Goal: Feedback & Contribution: Submit feedback/report problem

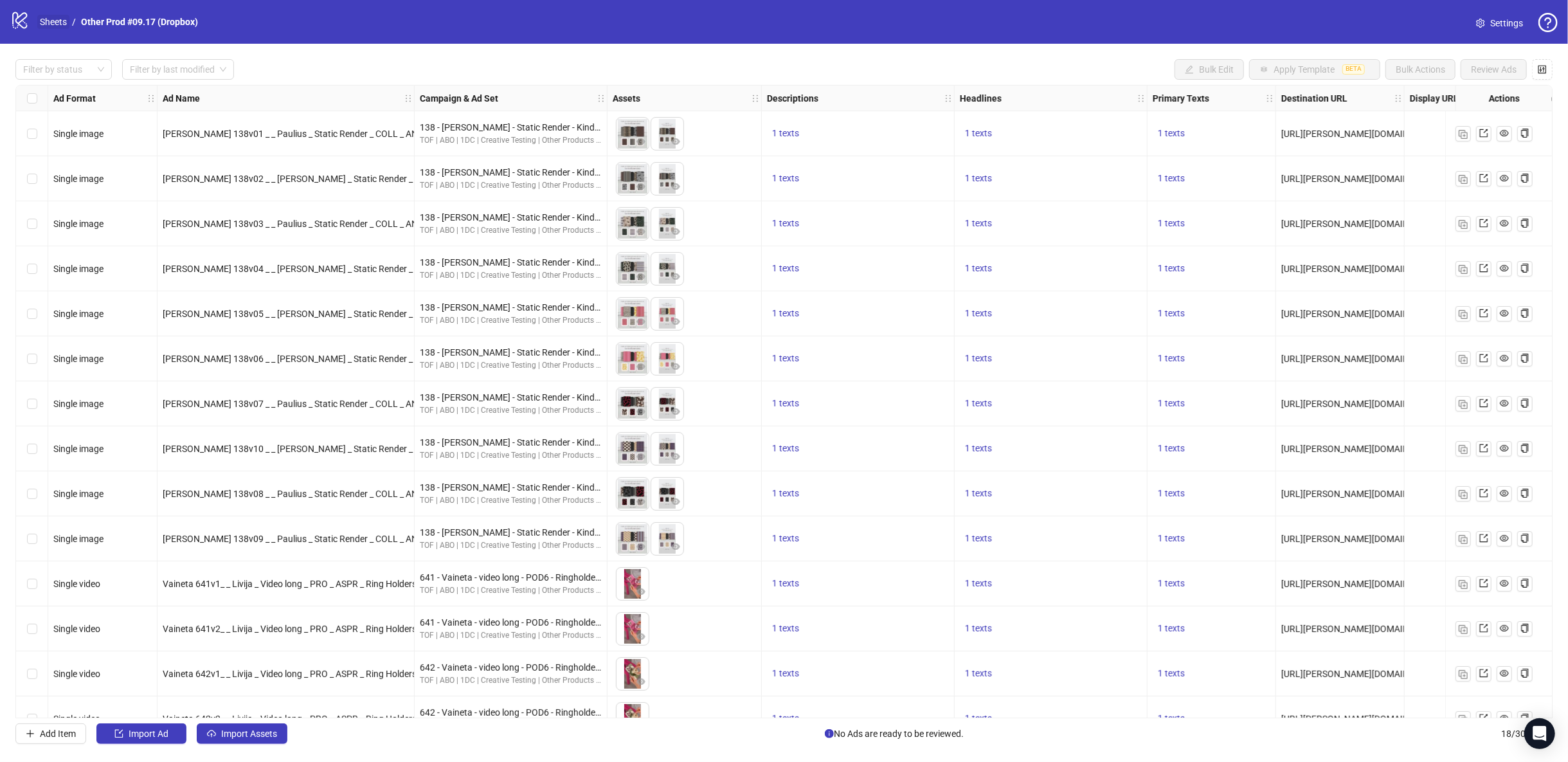
click at [57, 25] on link "Sheets" at bounding box center [53, 22] width 32 height 14
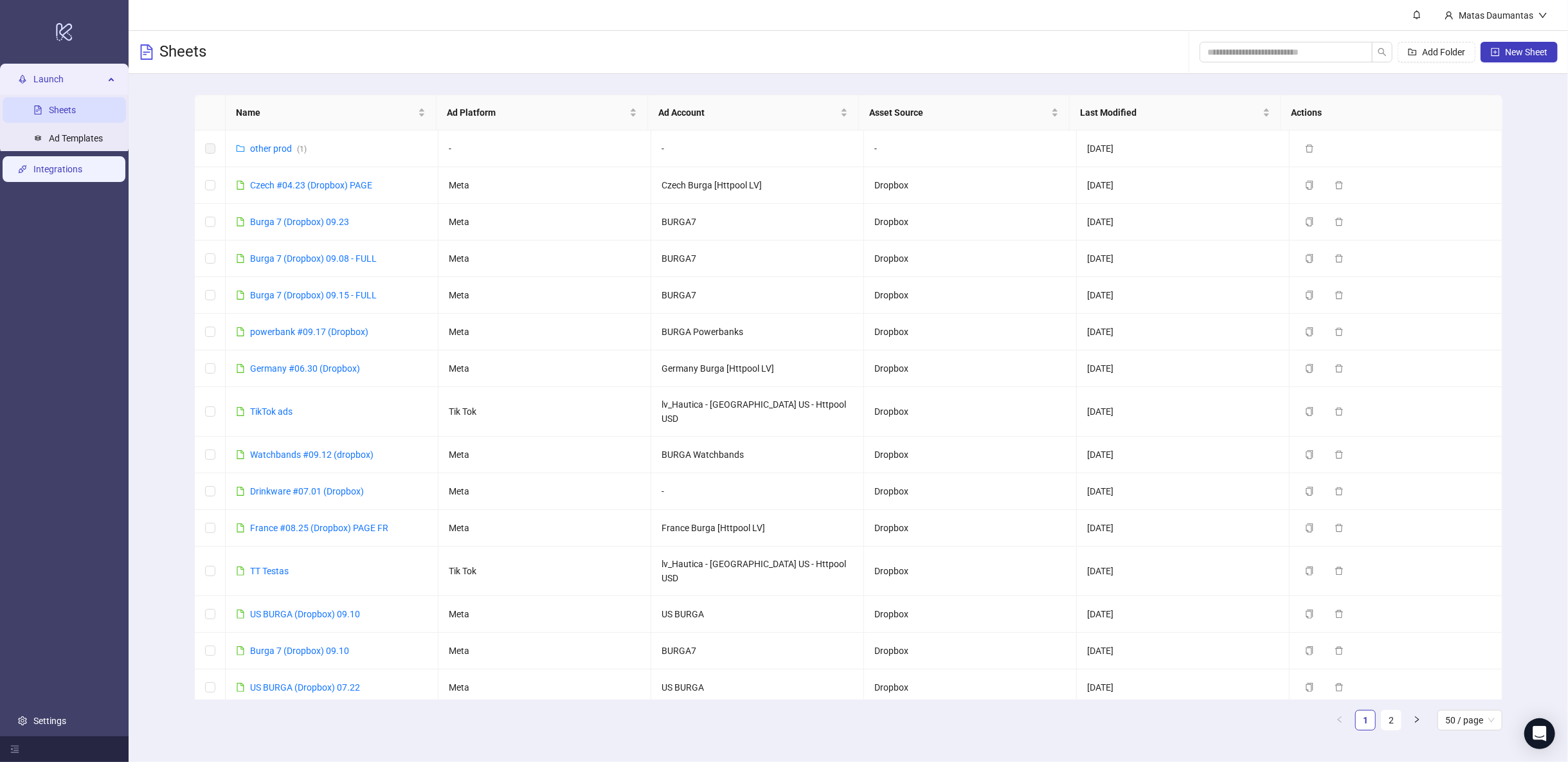
click at [70, 171] on link "Integrations" at bounding box center [57, 168] width 49 height 10
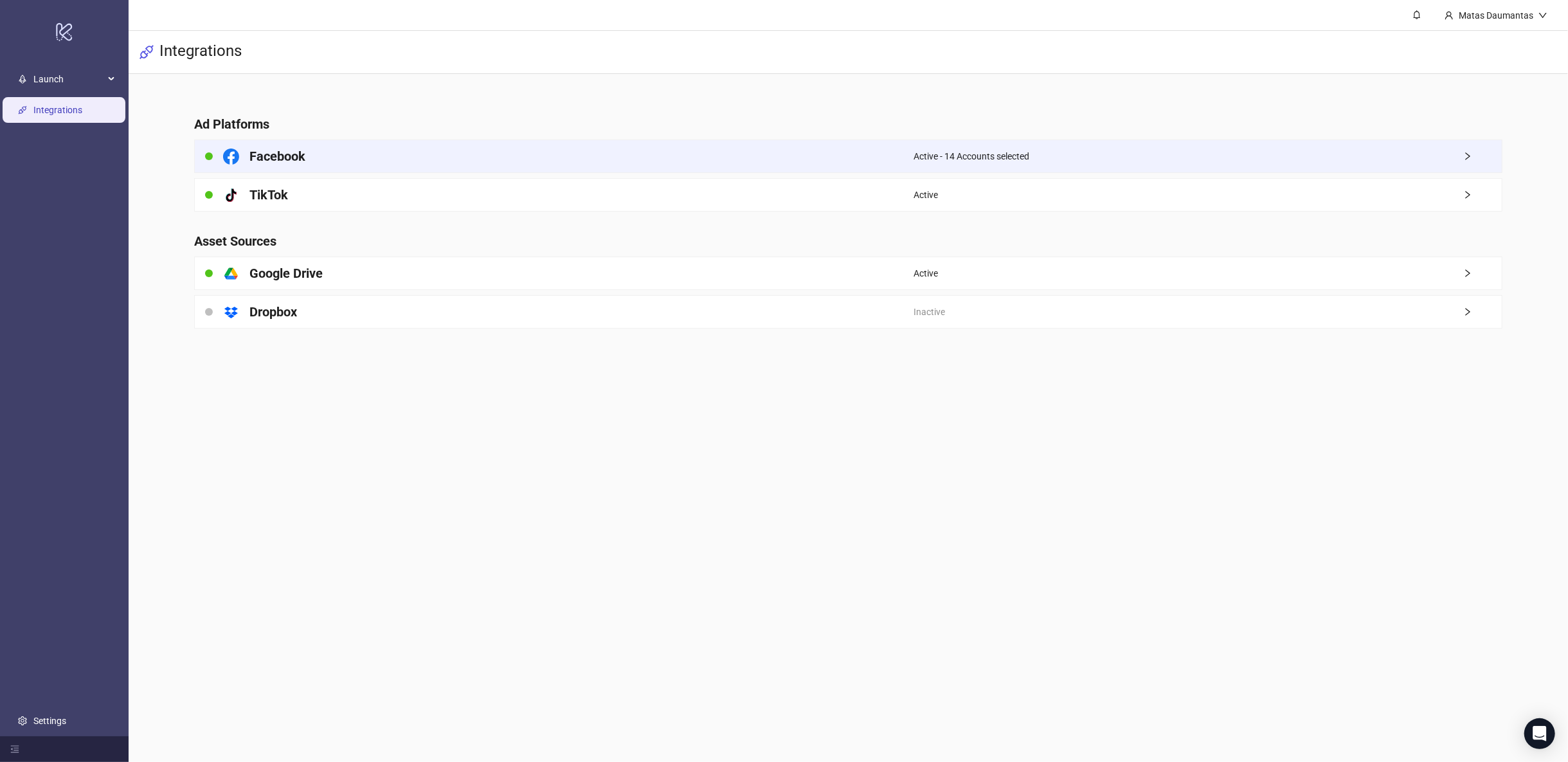
click at [292, 151] on h4 "Facebook" at bounding box center [277, 156] width 56 height 18
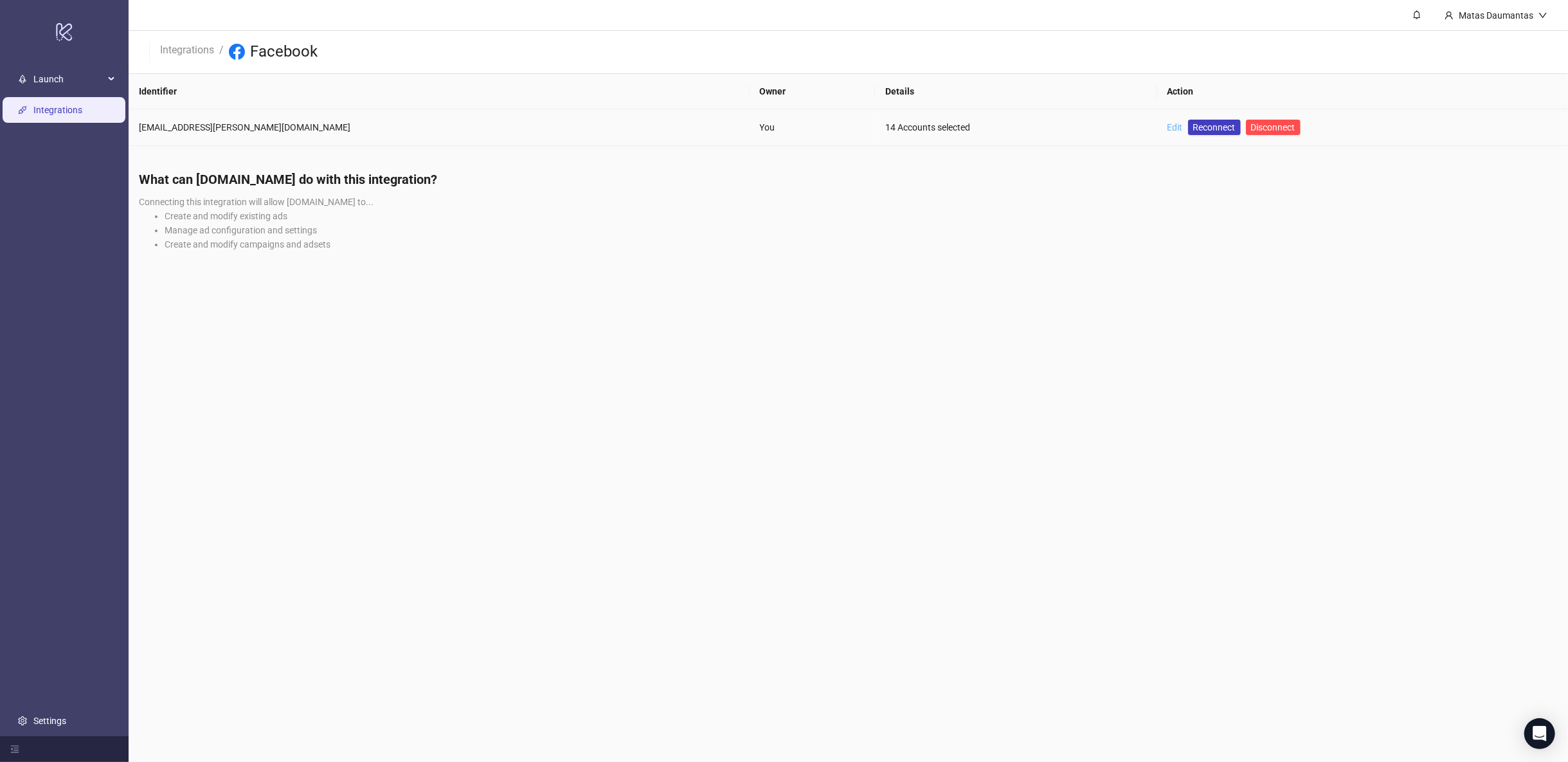
click at [1167, 124] on link "Edit" at bounding box center [1175, 127] width 15 height 10
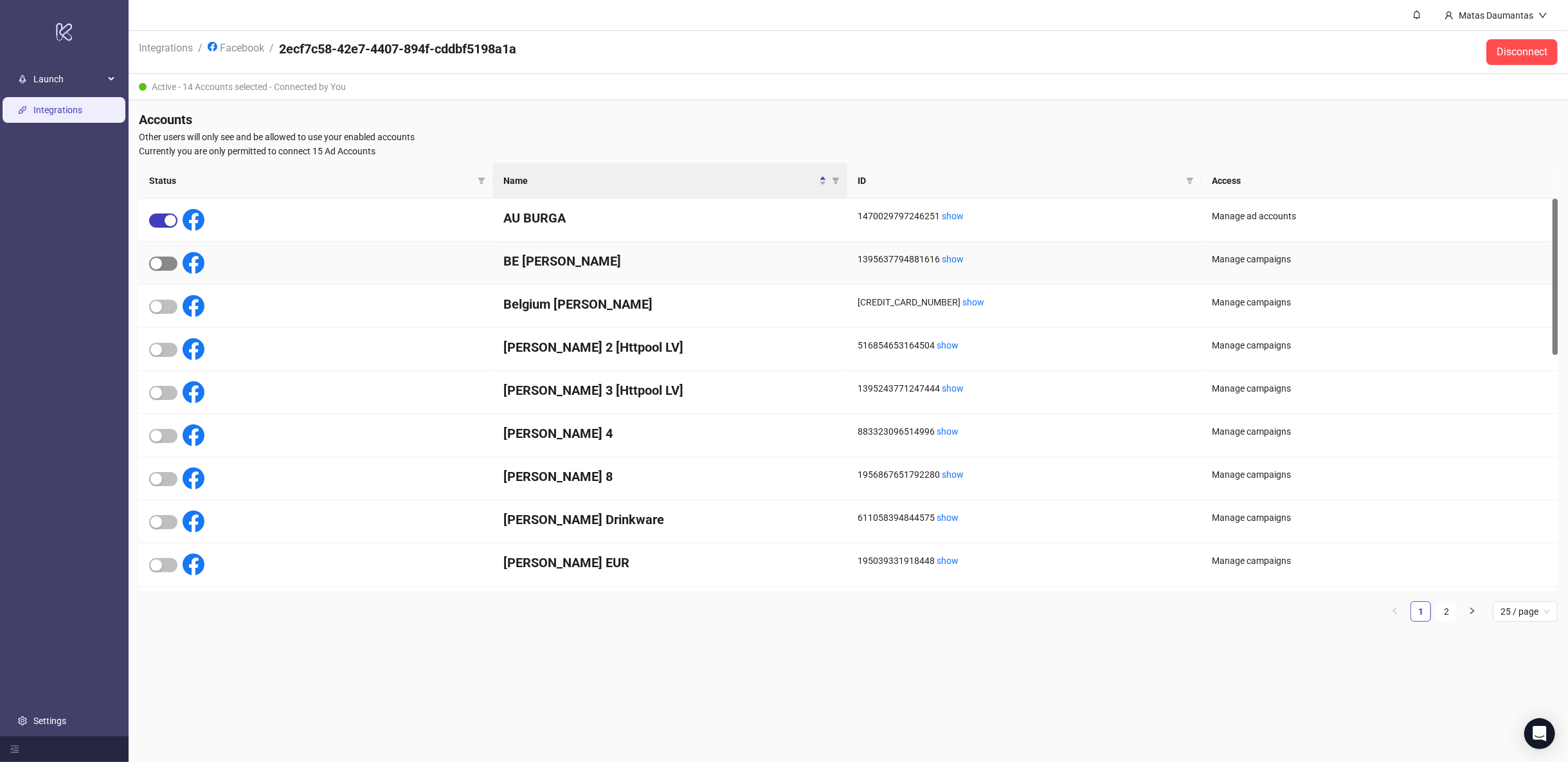
click at [158, 262] on div "button" at bounding box center [156, 264] width 12 height 12
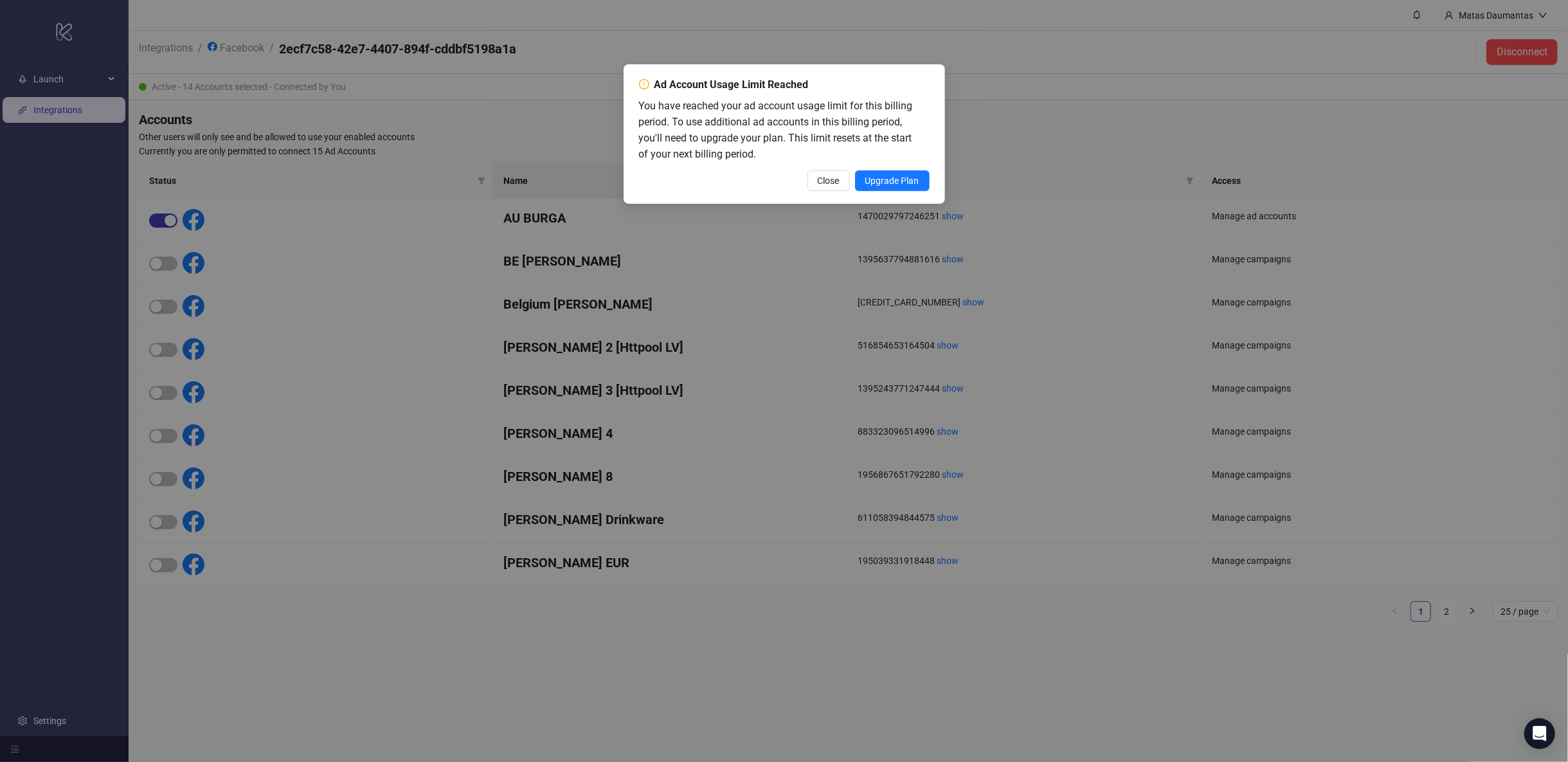
drag, startPoint x: 901, startPoint y: 183, endPoint x: 830, endPoint y: 181, distance: 71.0
click at [832, 181] on span "Close" at bounding box center [829, 180] width 22 height 10
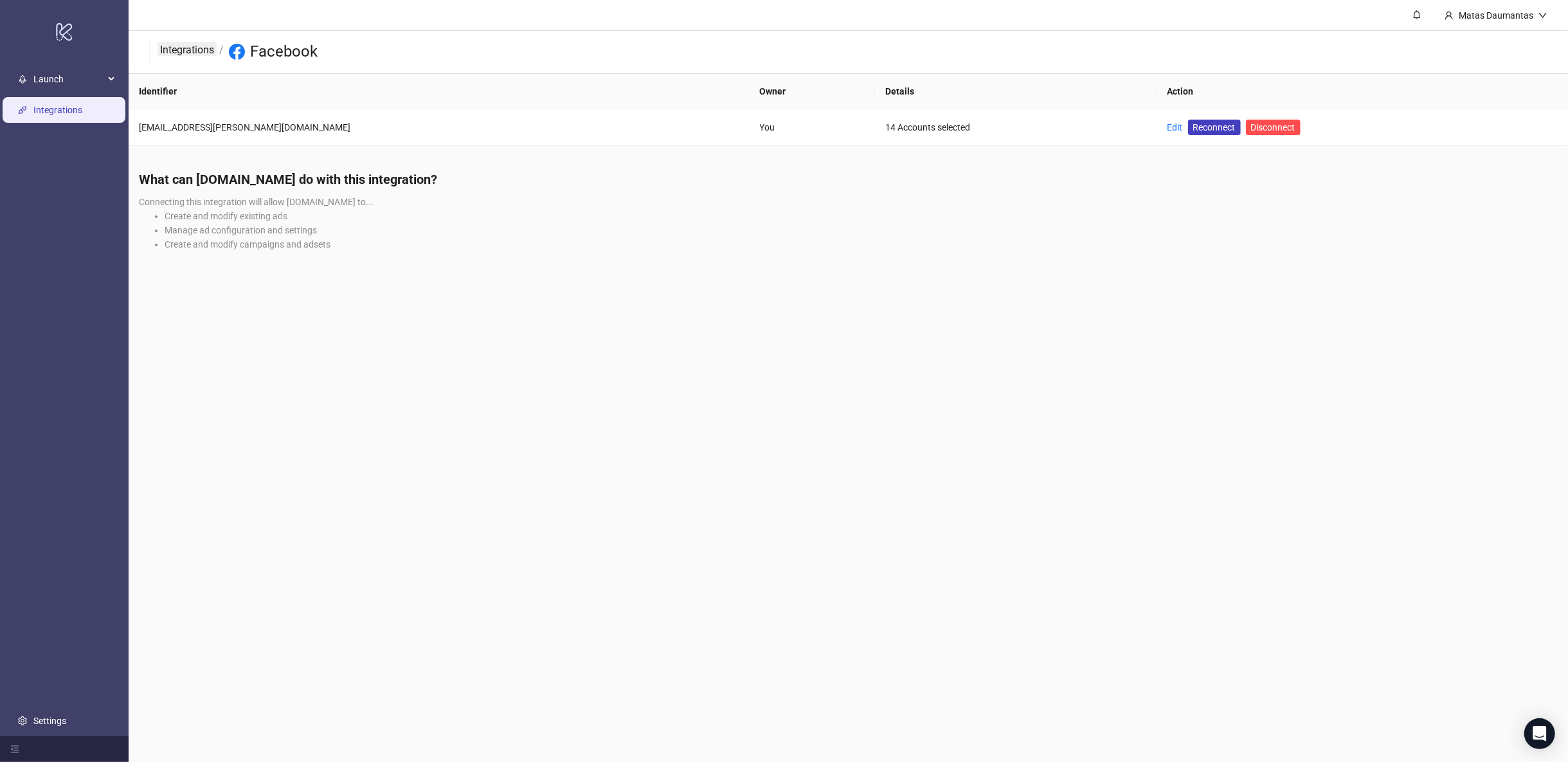
click at [185, 49] on link "Integrations" at bounding box center [187, 49] width 59 height 14
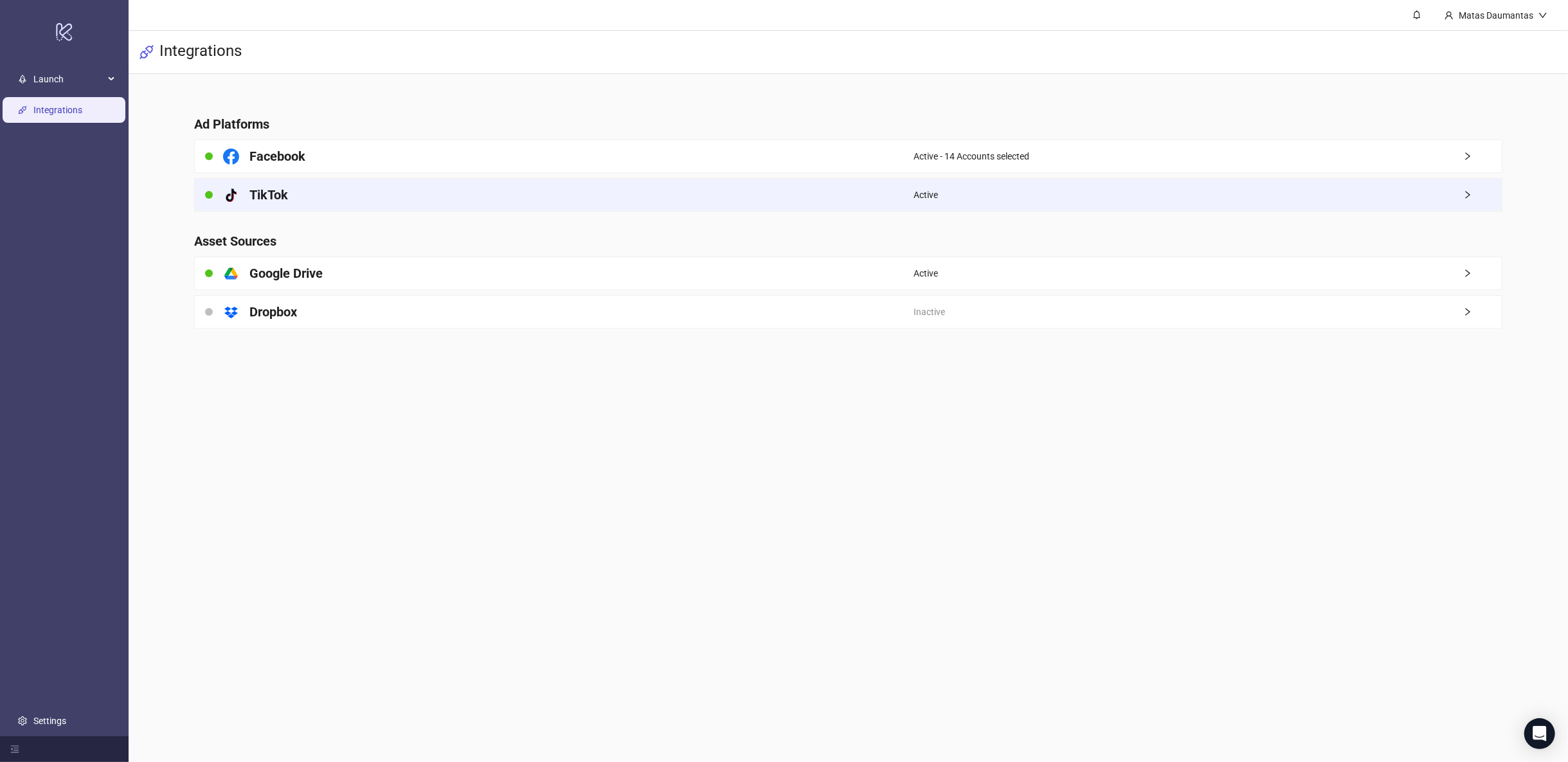
click at [548, 207] on div "platform/tik_tok TikTok" at bounding box center [554, 195] width 718 height 32
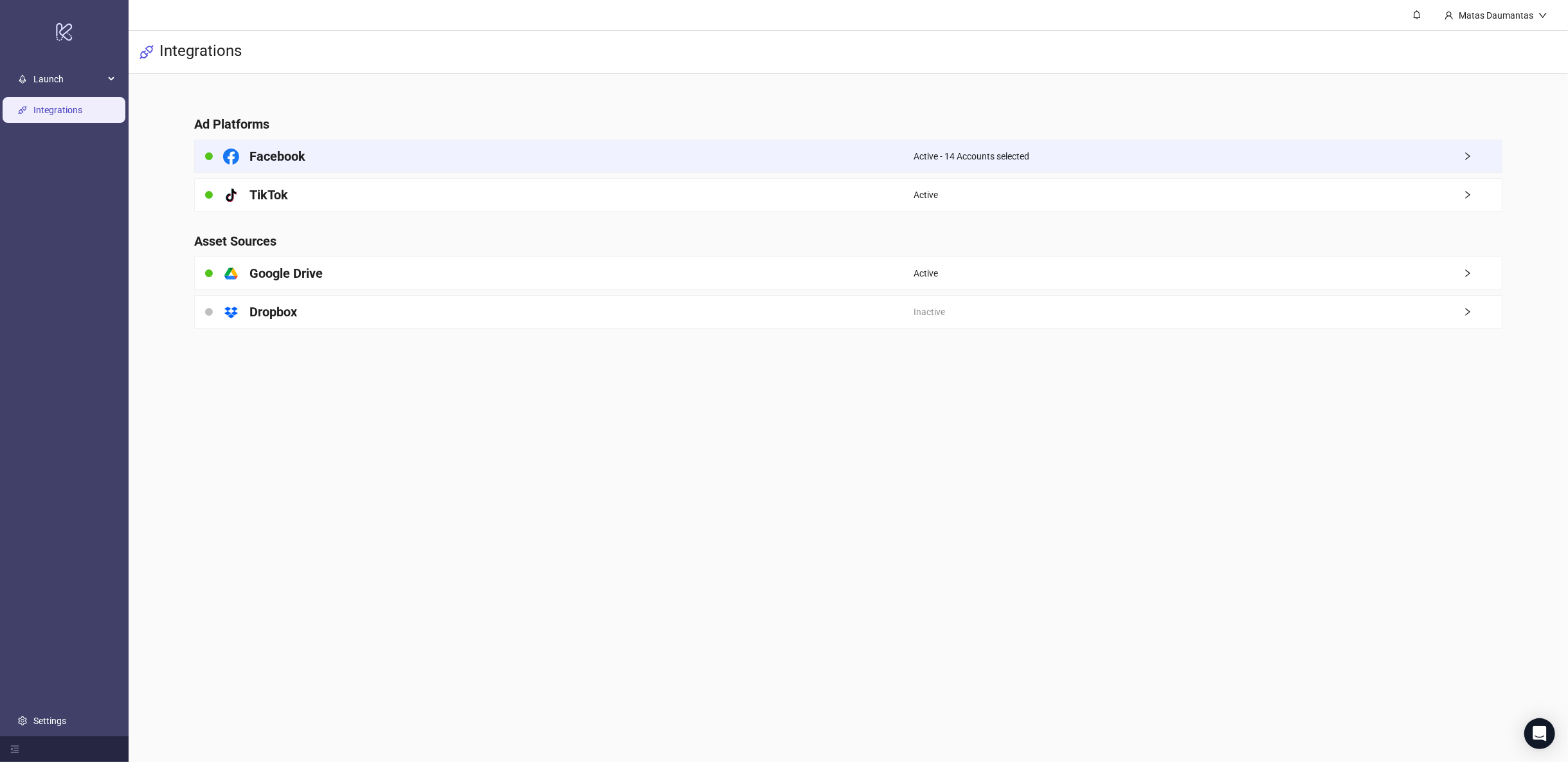
click at [503, 159] on div "Facebook" at bounding box center [554, 156] width 718 height 32
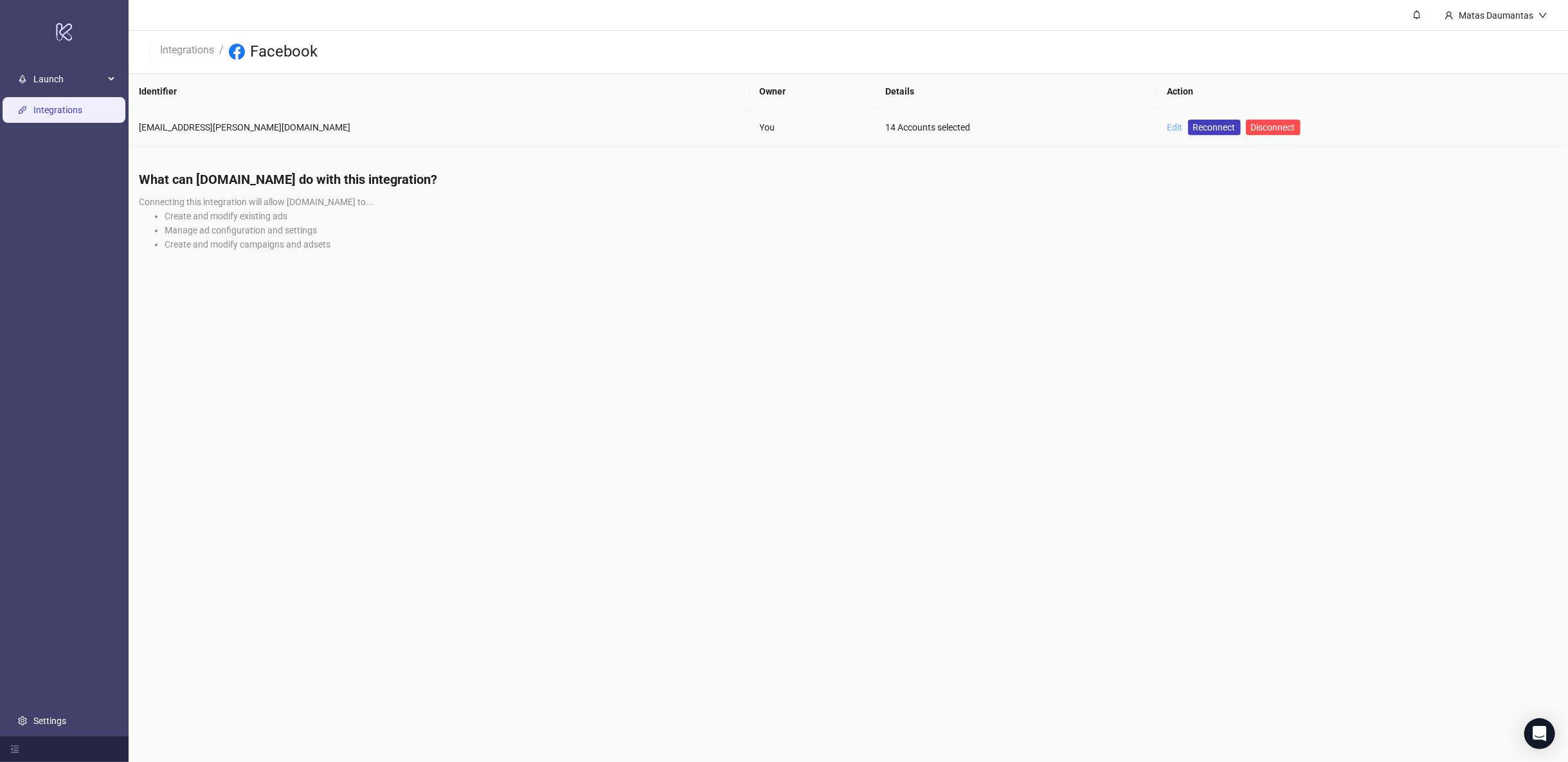
click at [1167, 125] on link "Edit" at bounding box center [1175, 127] width 15 height 10
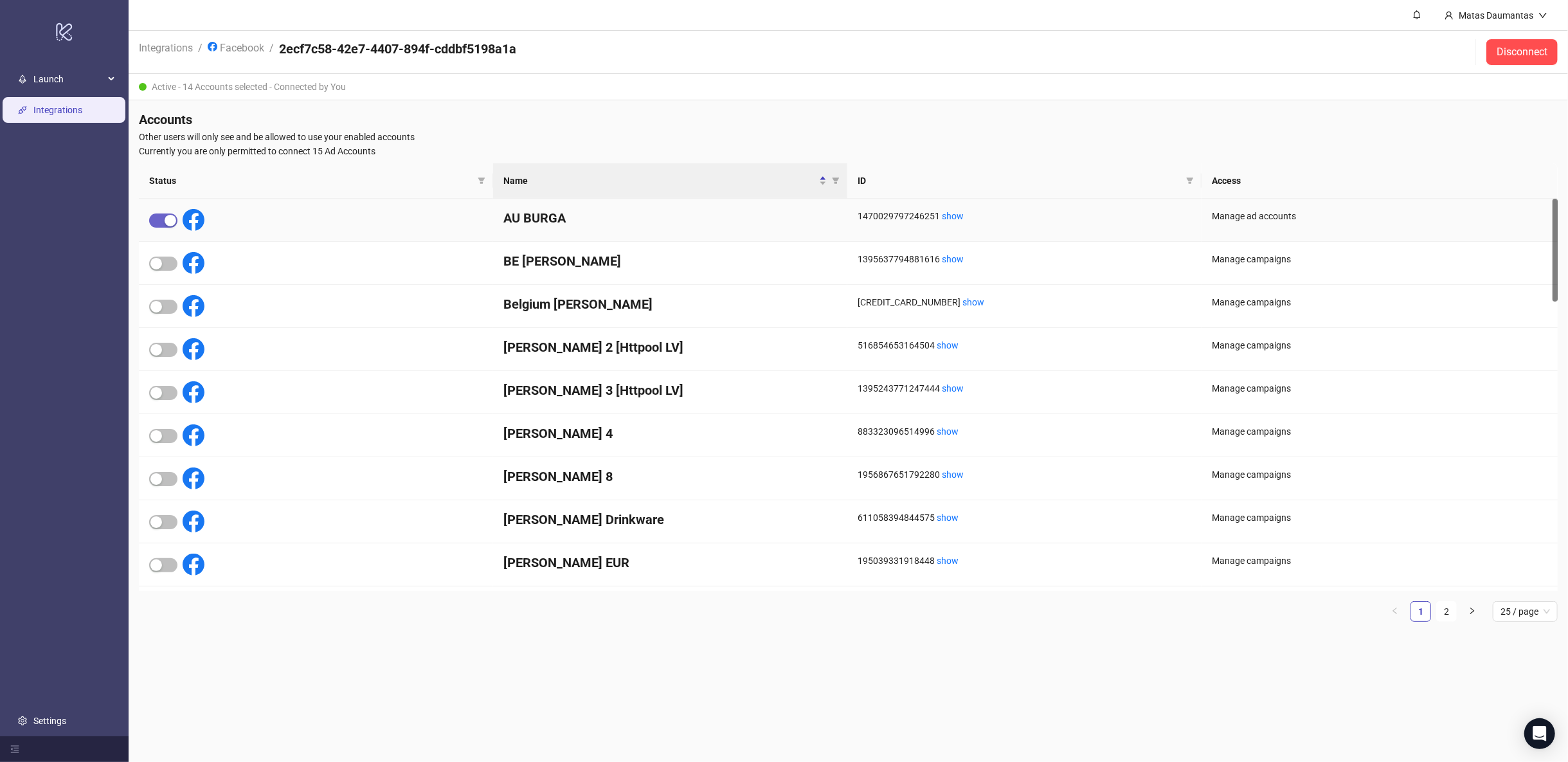
click at [159, 219] on span "button" at bounding box center [163, 220] width 29 height 14
click at [165, 259] on span "button" at bounding box center [163, 264] width 29 height 14
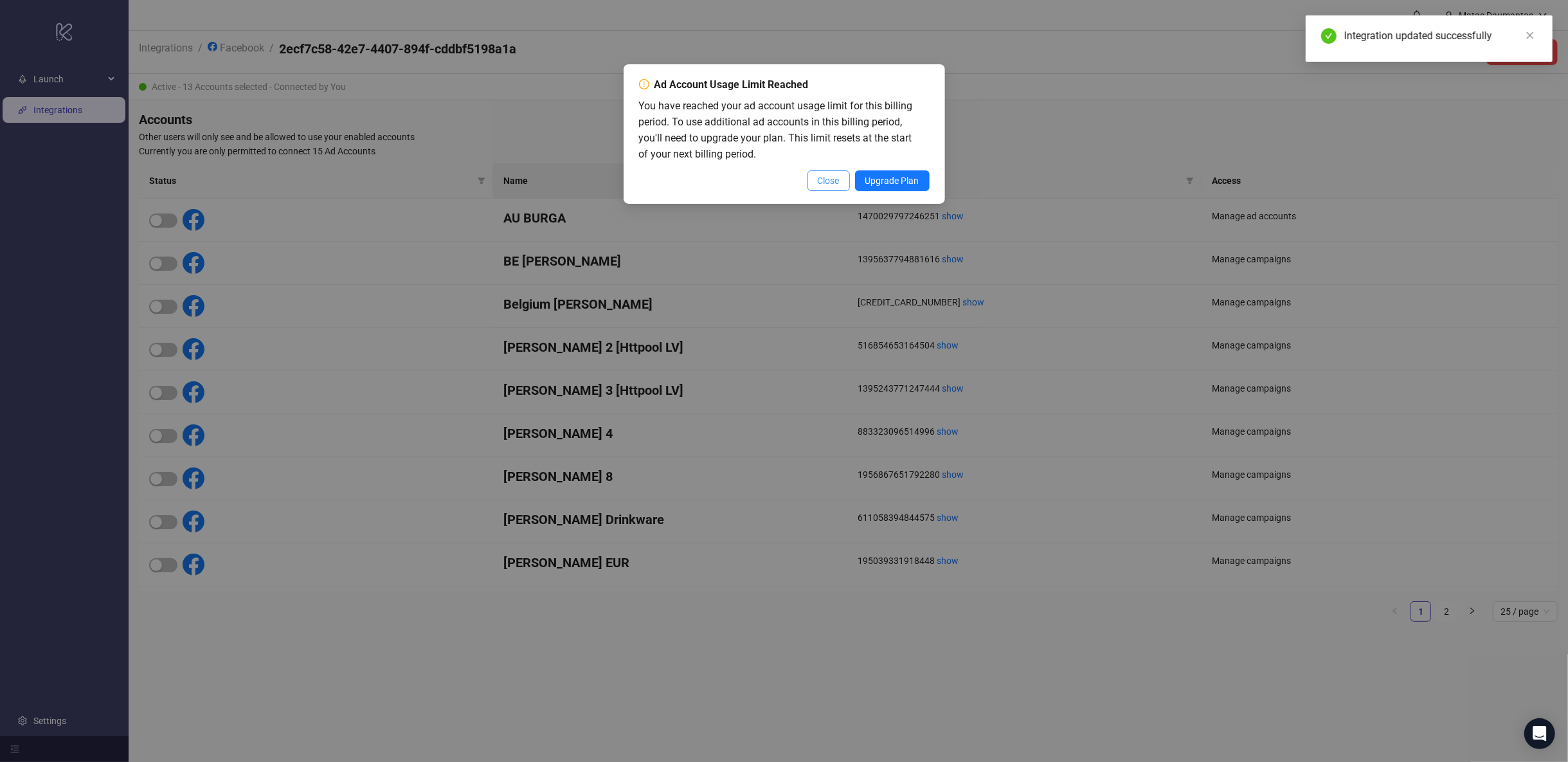
click at [847, 182] on button "Close" at bounding box center [828, 181] width 42 height 21
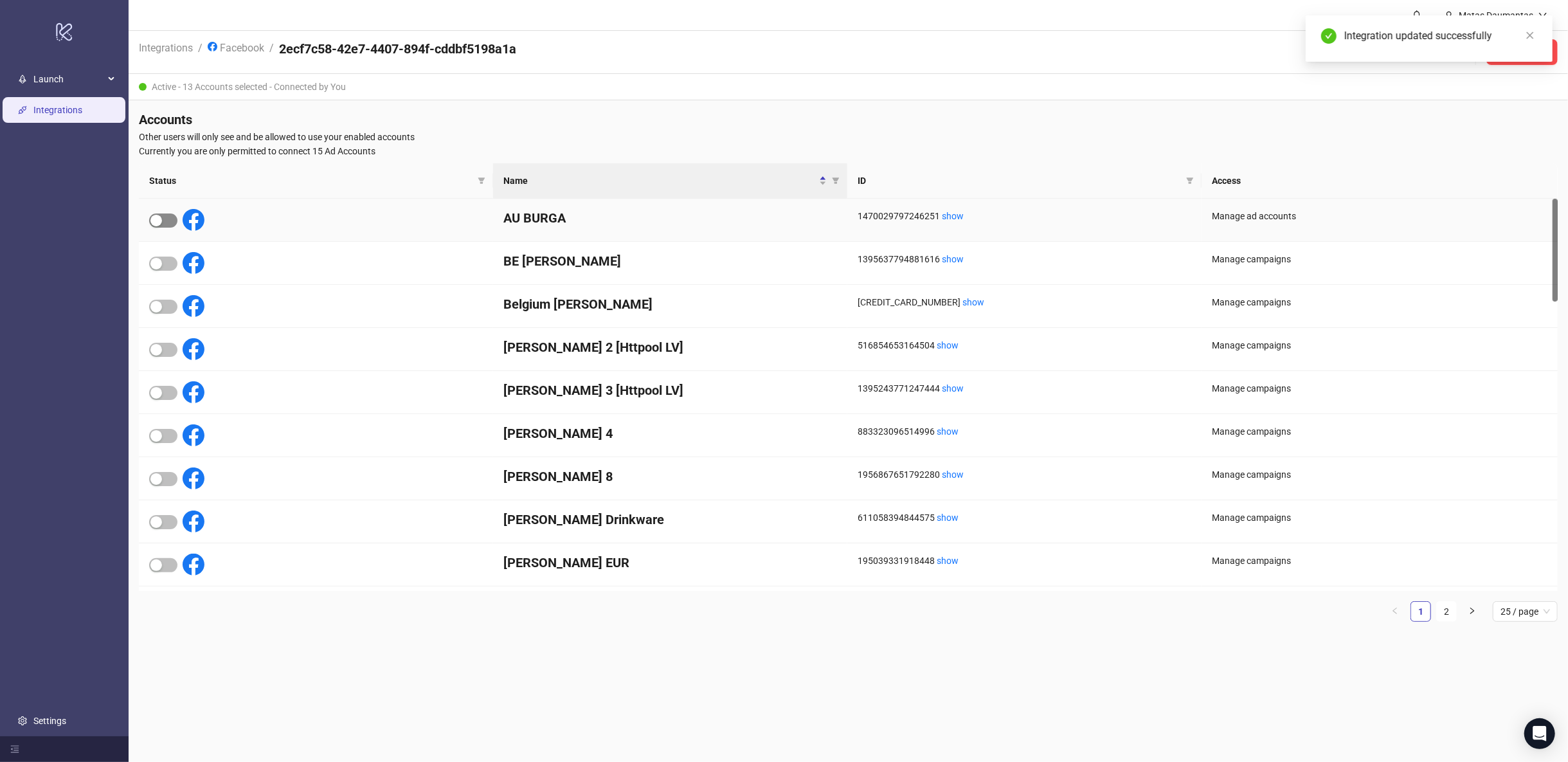
click at [158, 220] on div "button" at bounding box center [156, 220] width 12 height 12
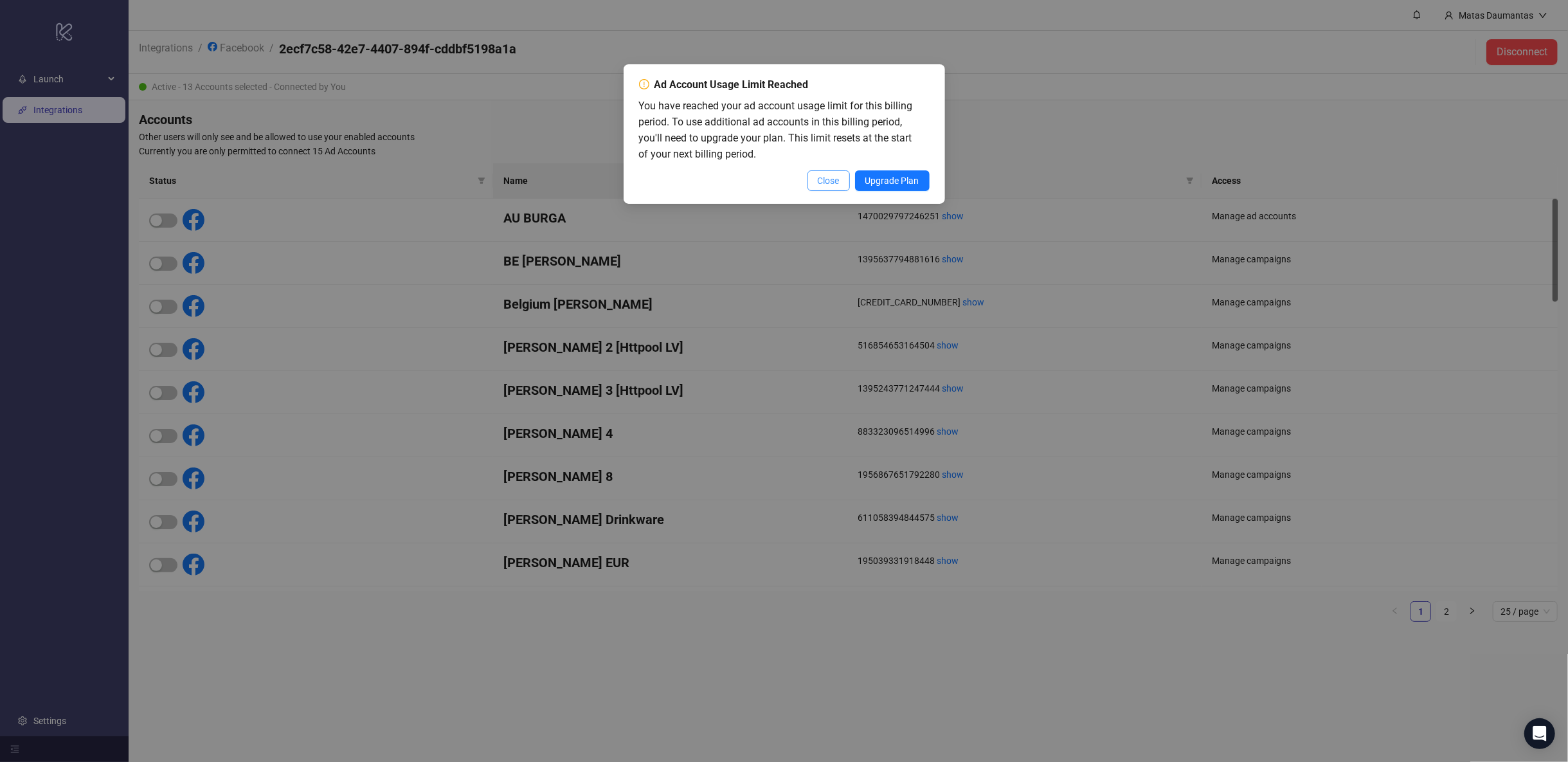
click at [816, 178] on button "Close" at bounding box center [828, 181] width 42 height 21
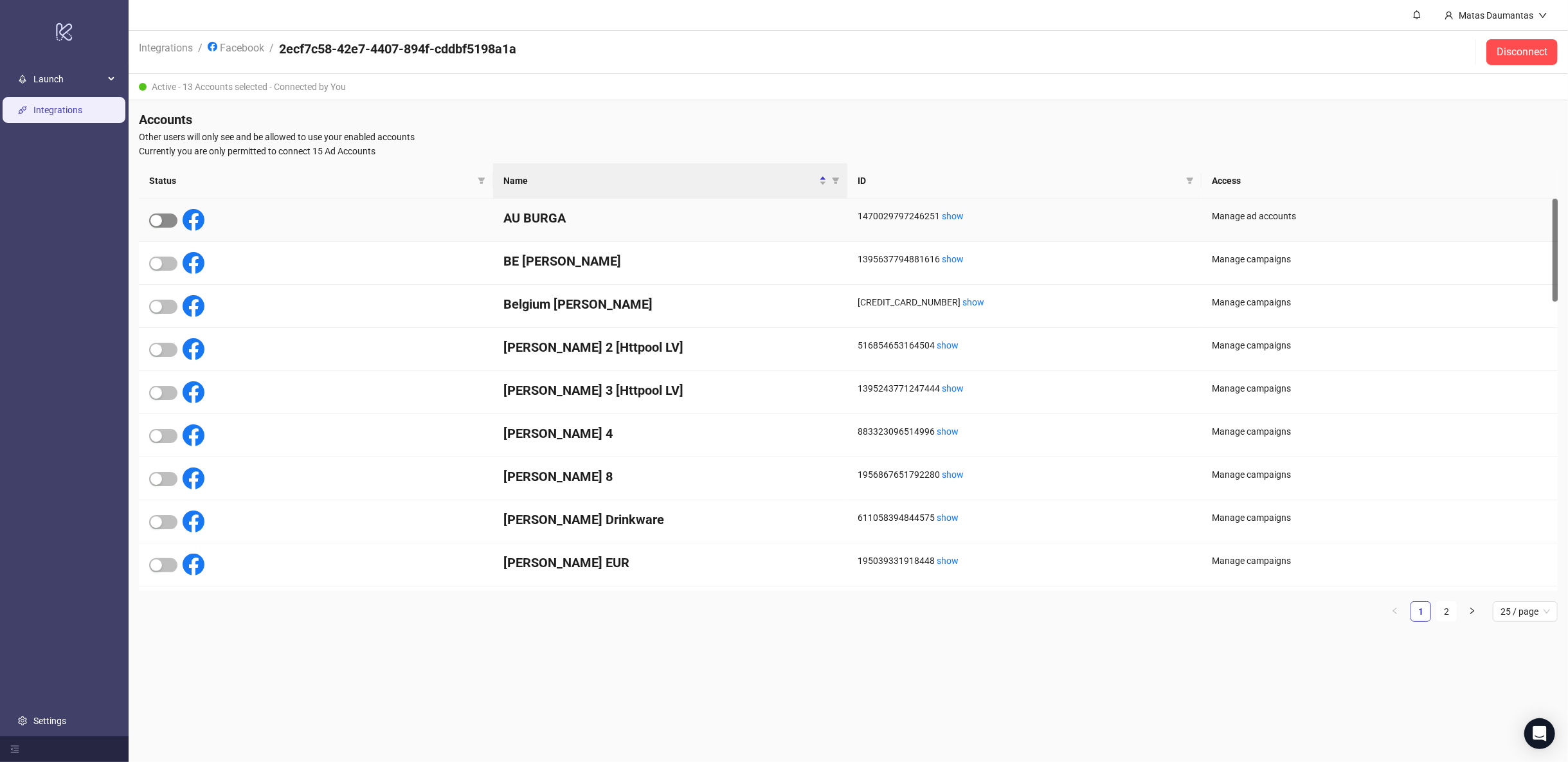
click at [161, 216] on div "button" at bounding box center [156, 220] width 12 height 12
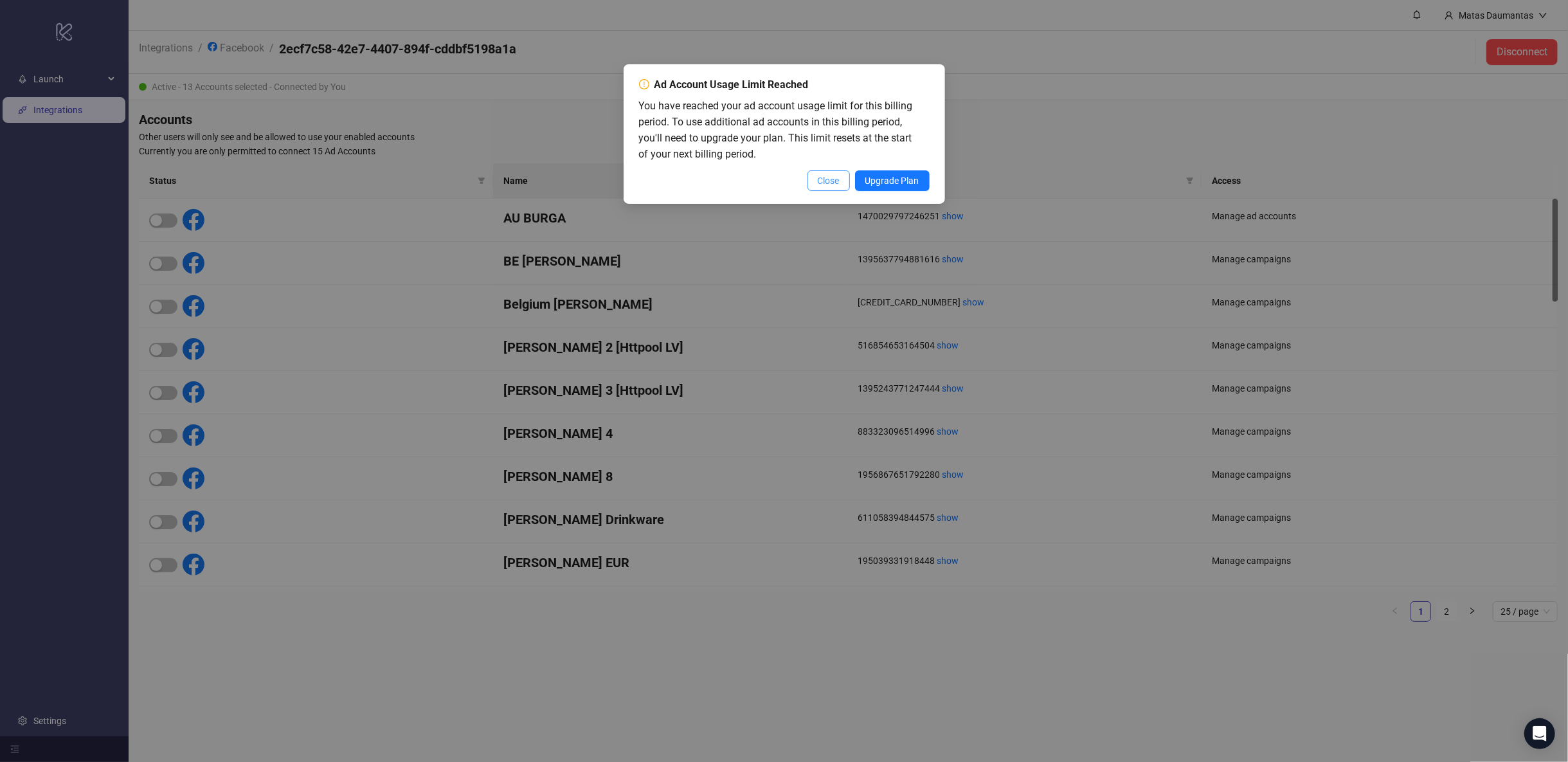
click at [841, 179] on button "Close" at bounding box center [828, 181] width 42 height 21
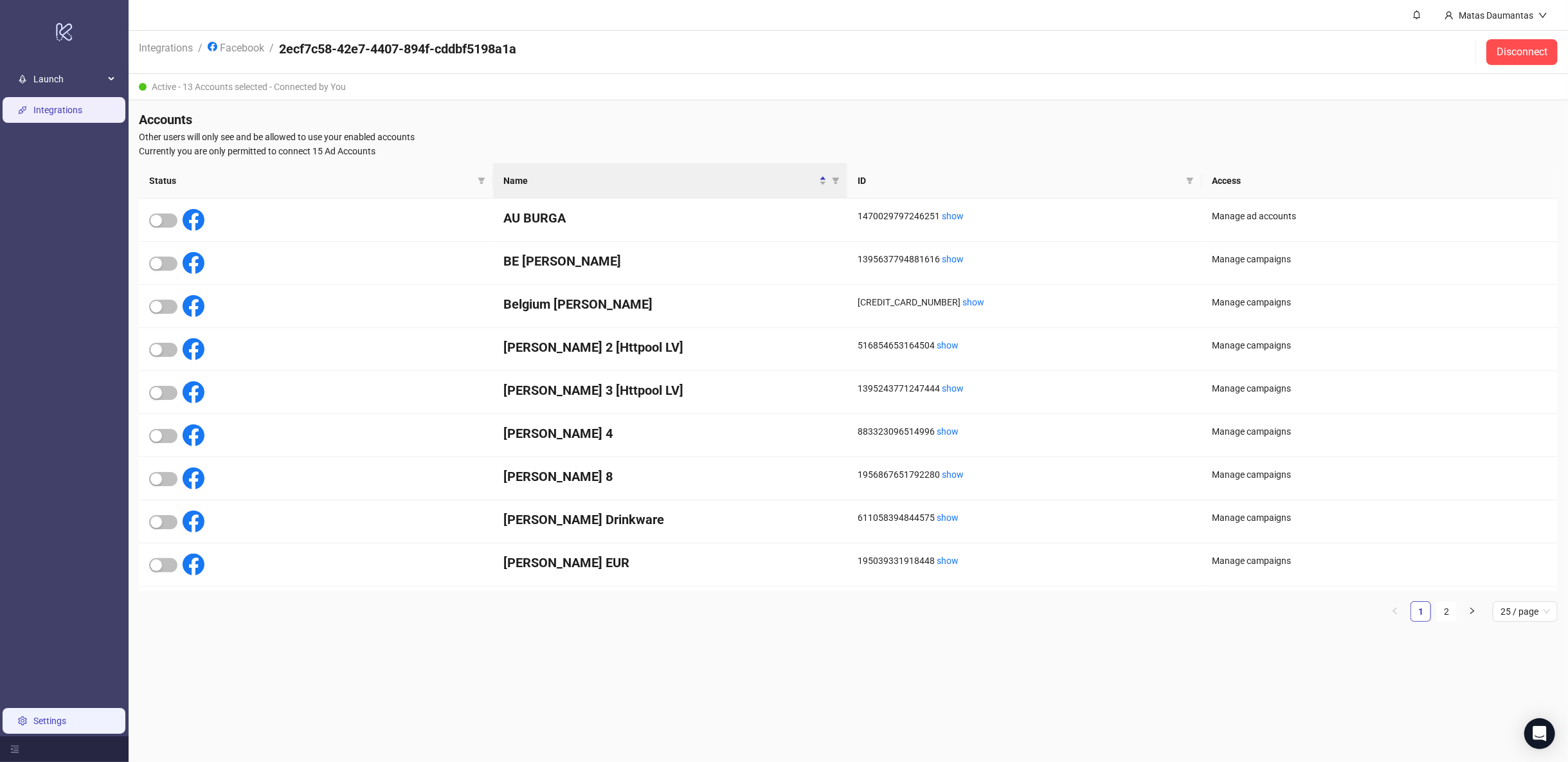
click at [55, 716] on link "Settings" at bounding box center [49, 720] width 32 height 10
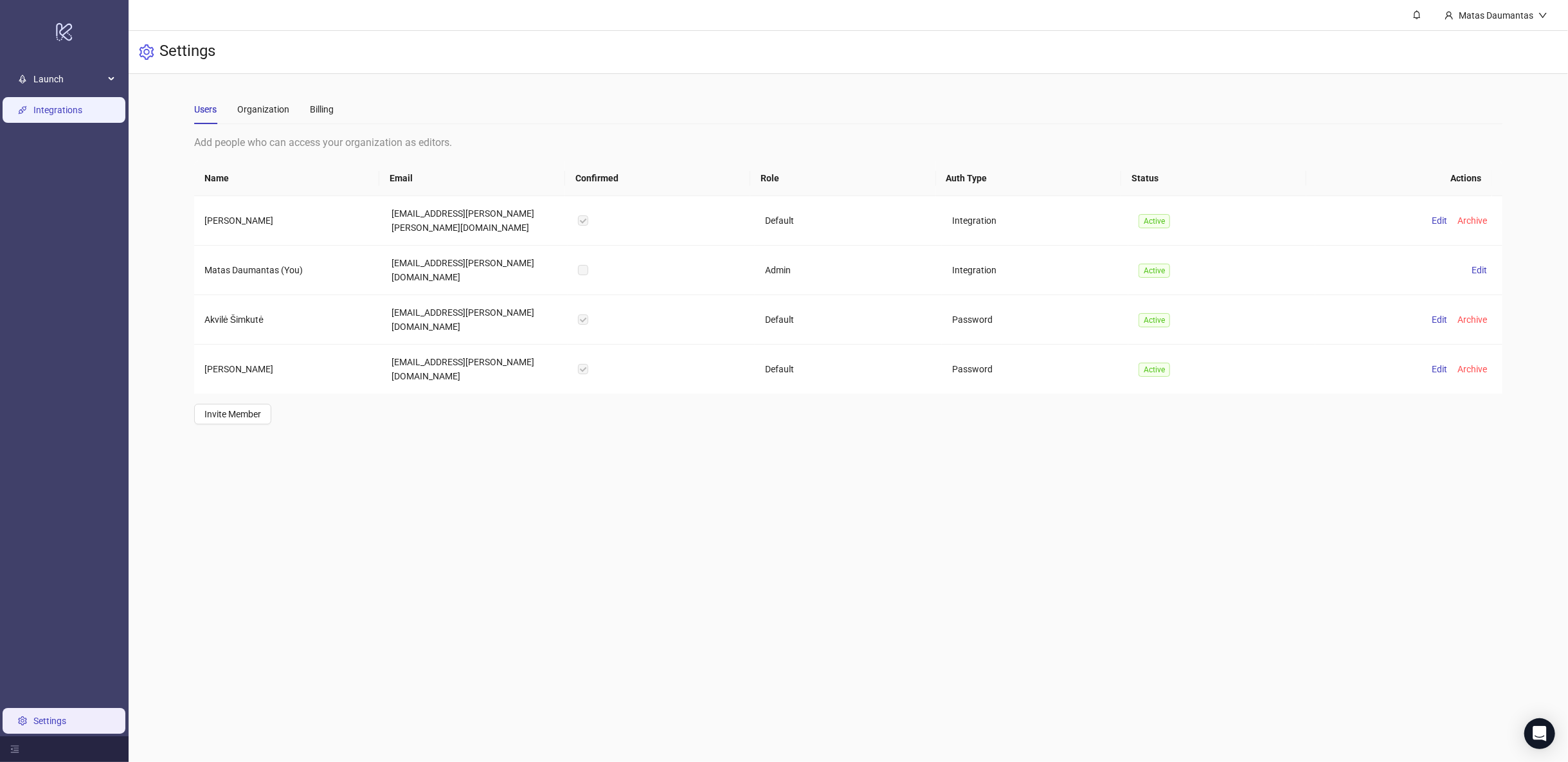
click at [33, 111] on link "Integrations" at bounding box center [57, 110] width 49 height 10
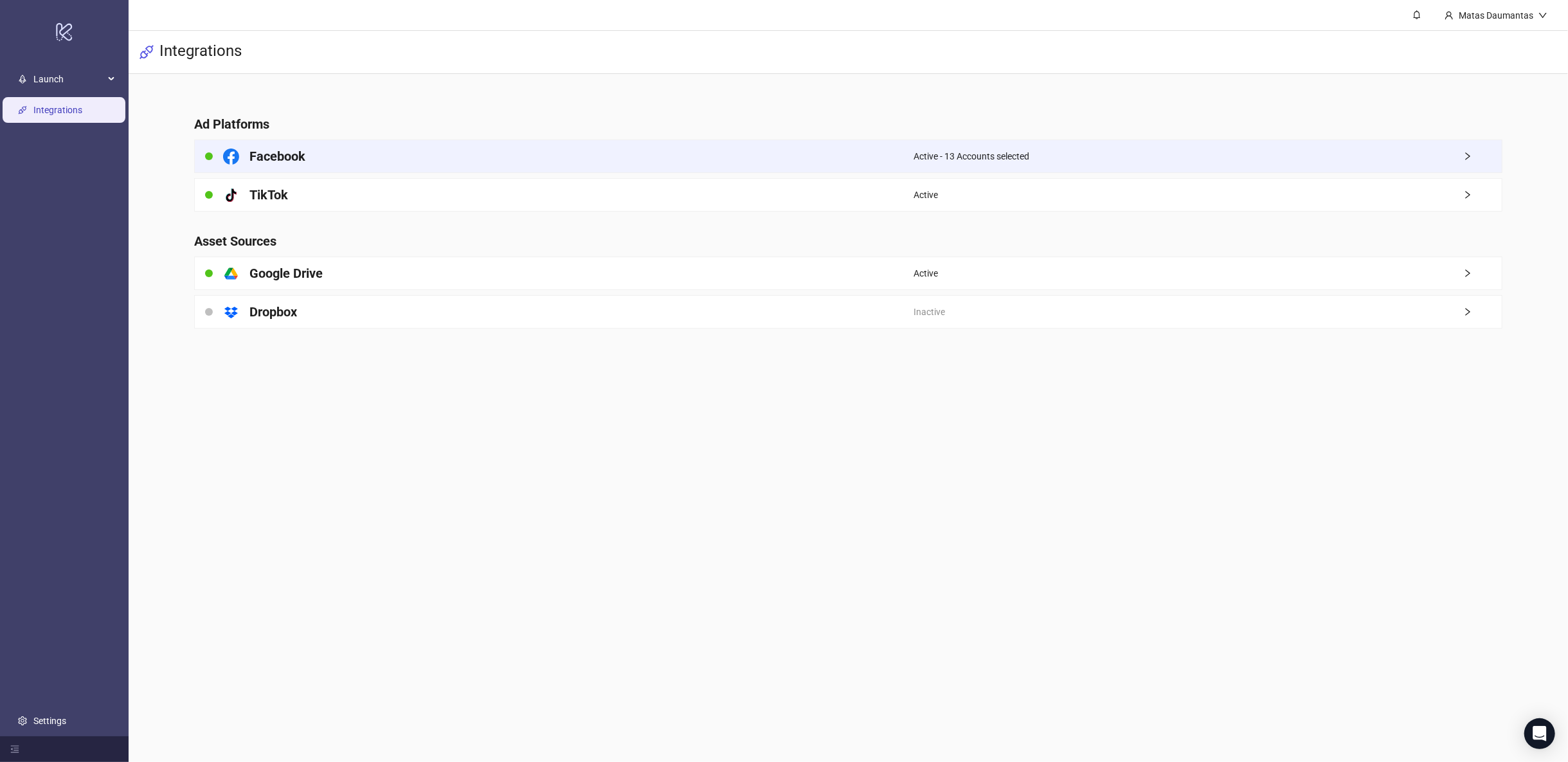
click at [375, 160] on div "Facebook" at bounding box center [554, 156] width 718 height 32
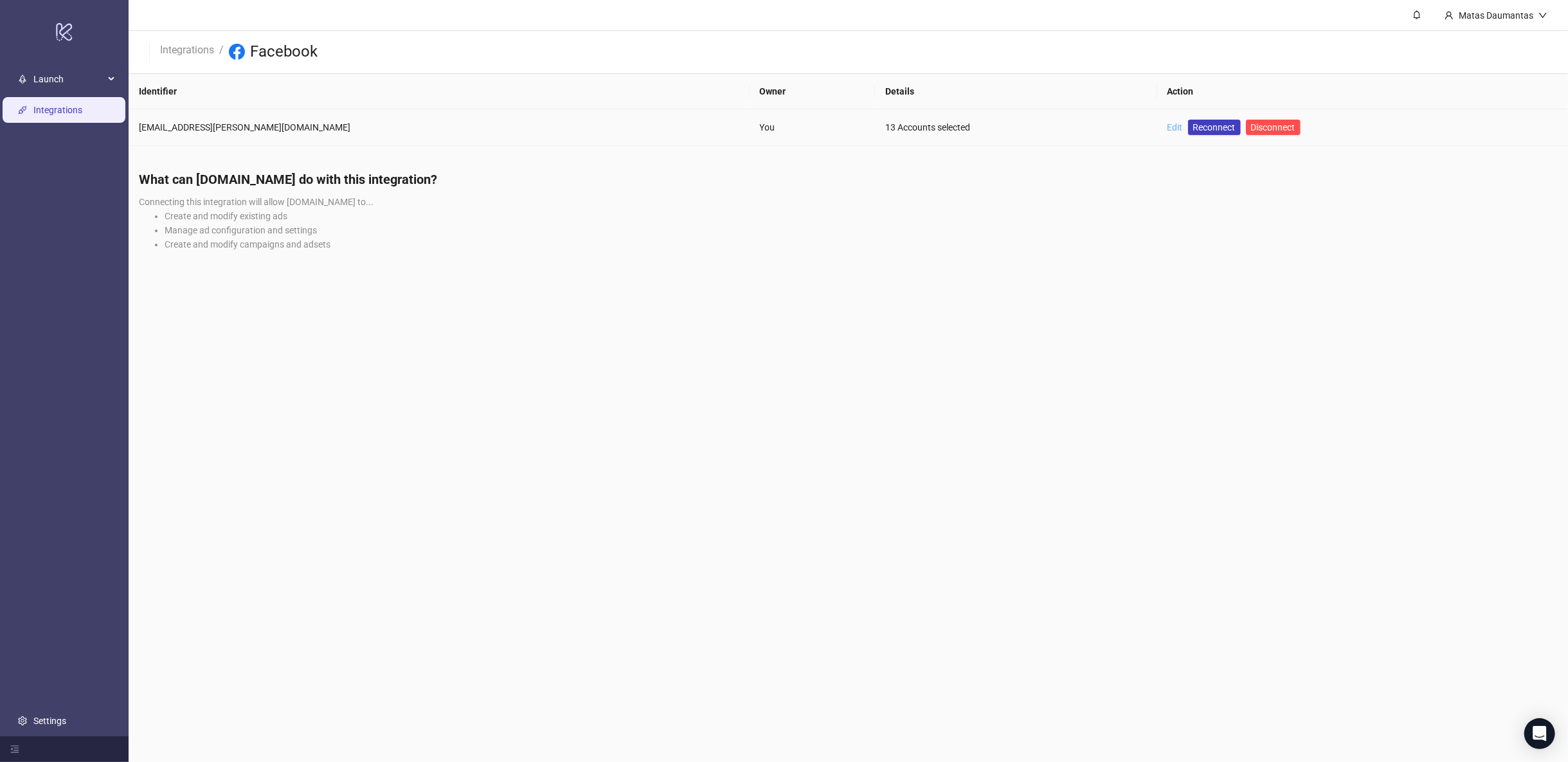
click at [1167, 125] on link "Edit" at bounding box center [1175, 127] width 15 height 10
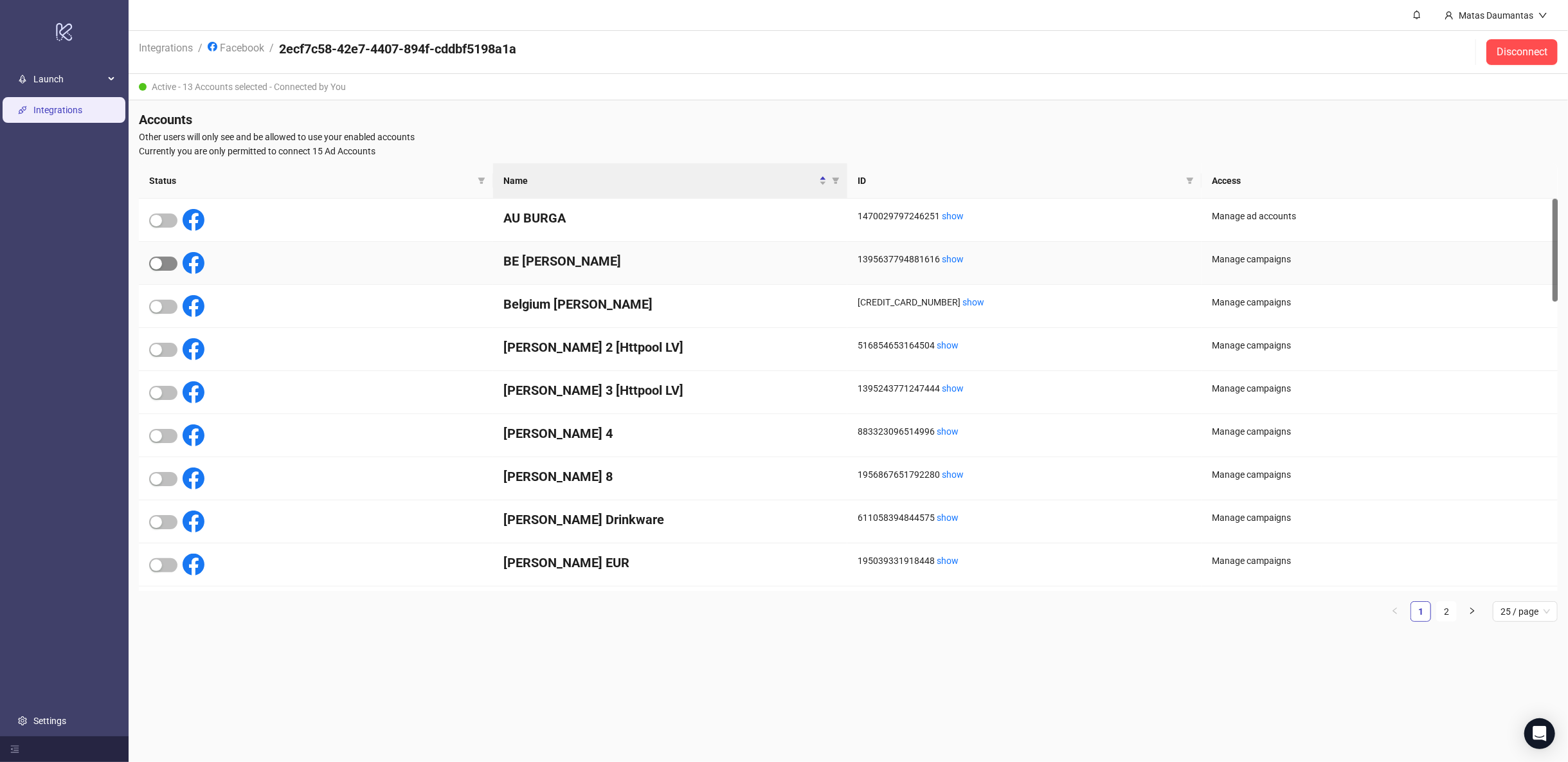
click at [167, 259] on span "button" at bounding box center [163, 264] width 29 height 14
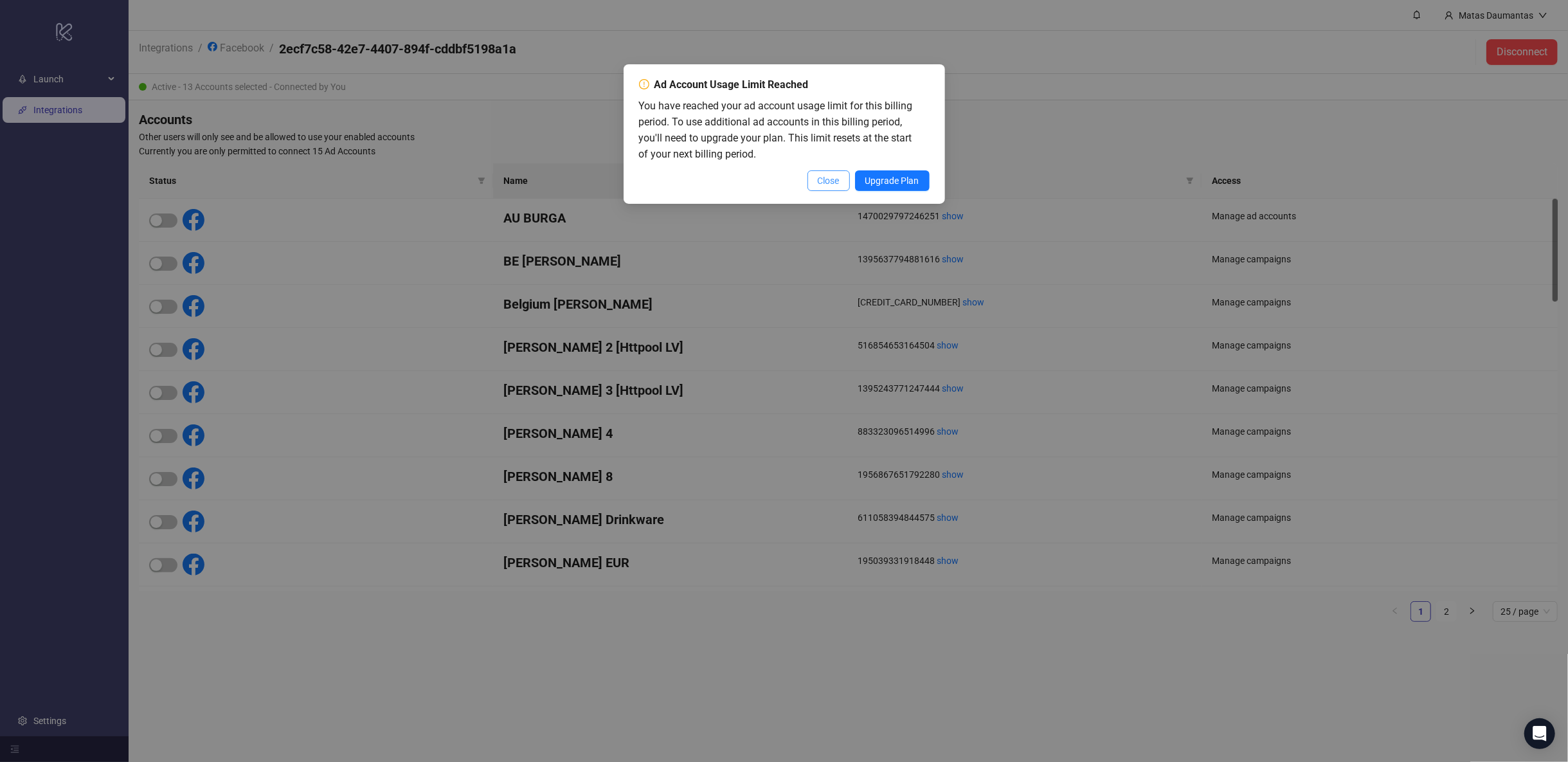
click at [833, 179] on span "Close" at bounding box center [829, 180] width 22 height 10
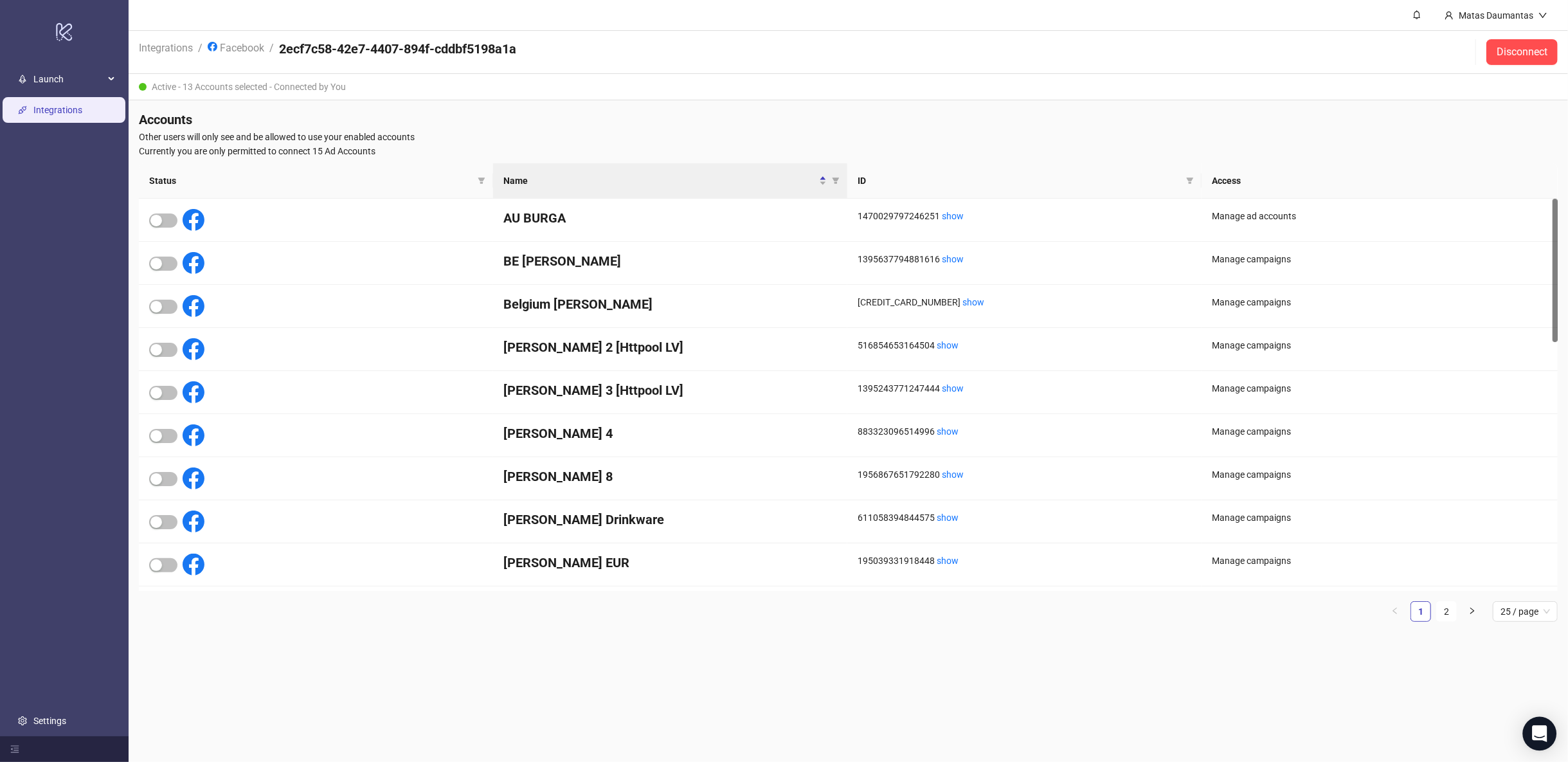
click at [1531, 735] on div "Open Intercom Messenger" at bounding box center [1539, 734] width 34 height 34
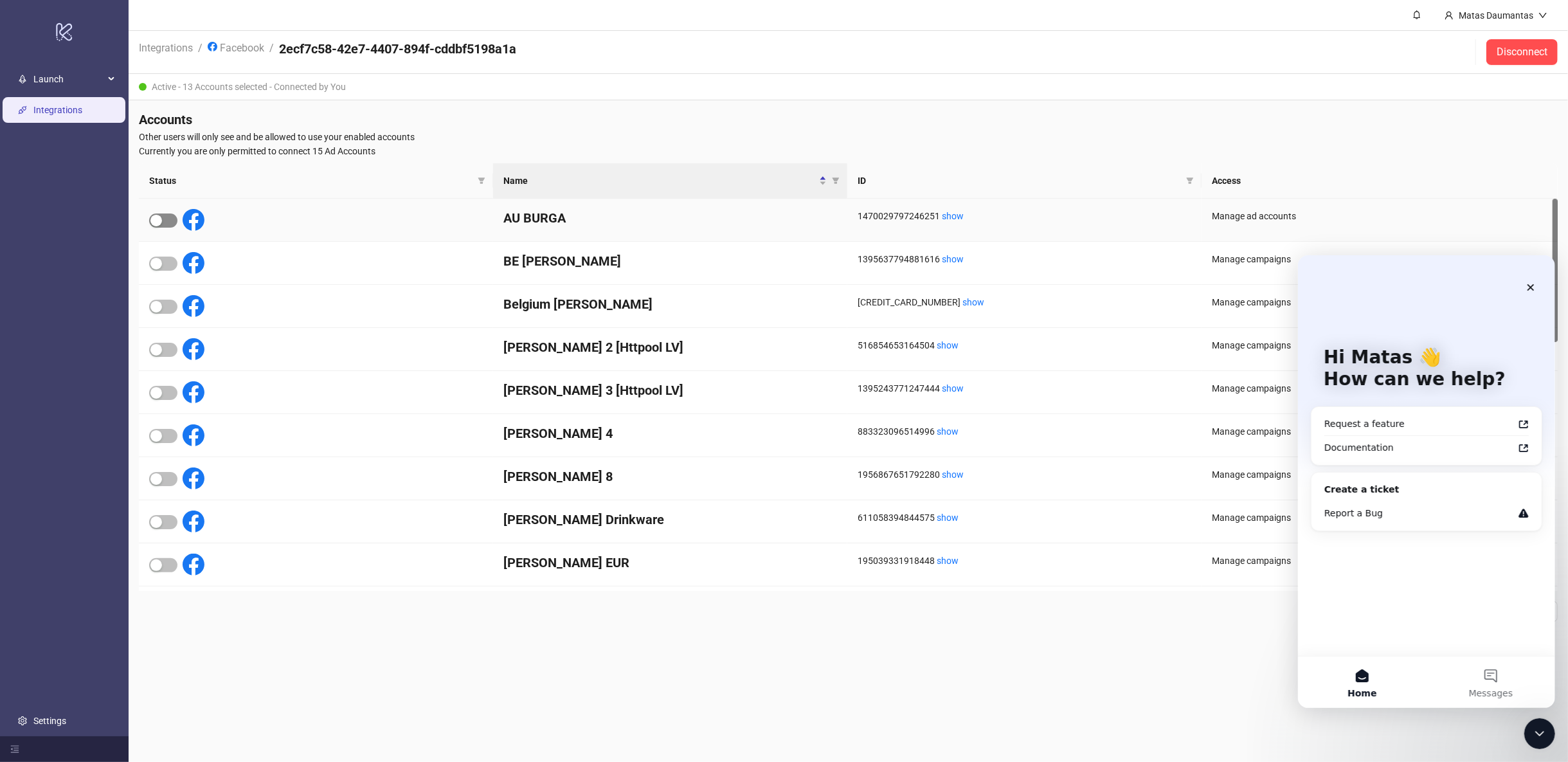
click at [161, 216] on div "button" at bounding box center [156, 220] width 12 height 12
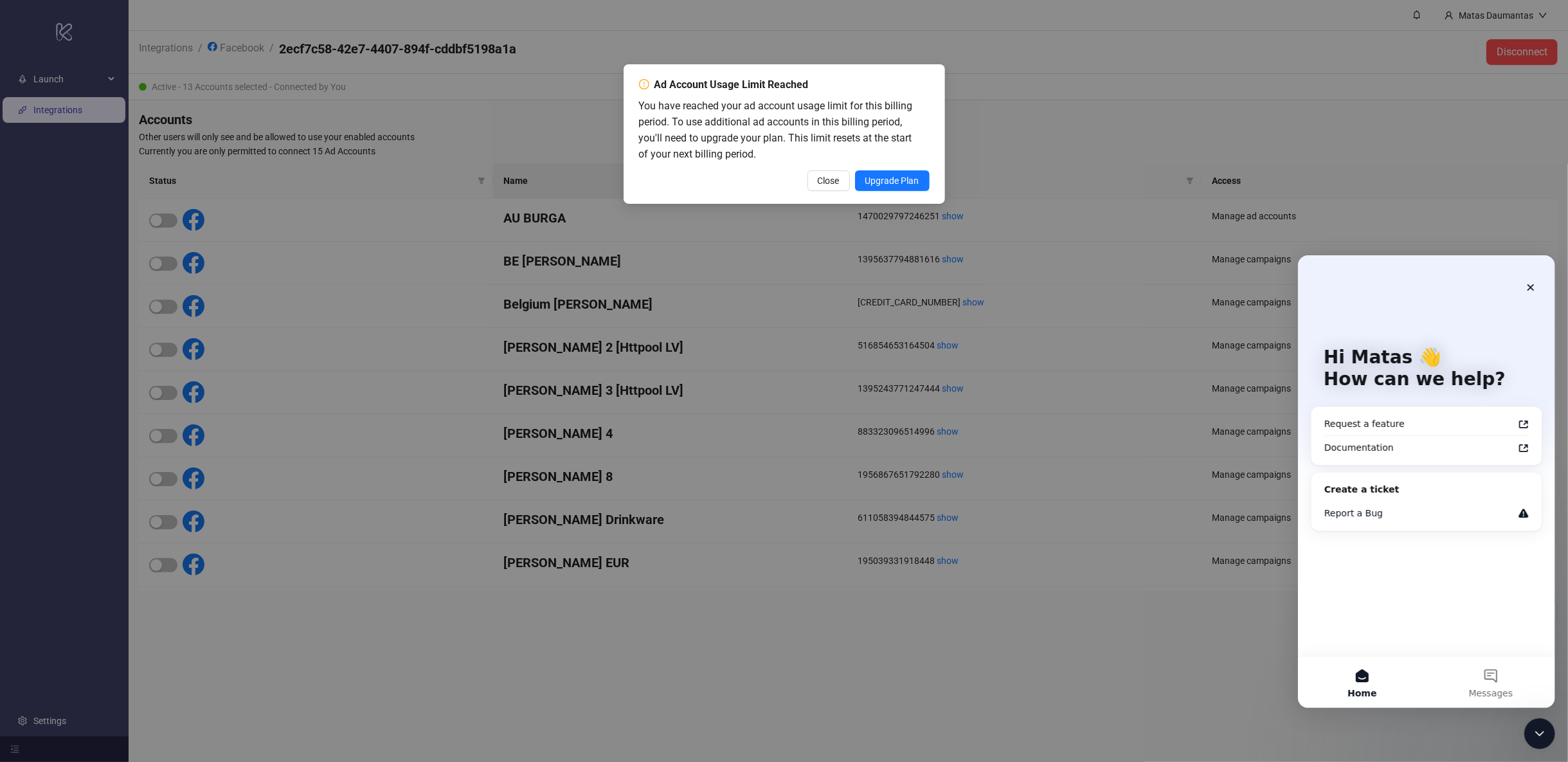
click at [1395, 511] on div "Report a Bug" at bounding box center [1418, 512] width 189 height 13
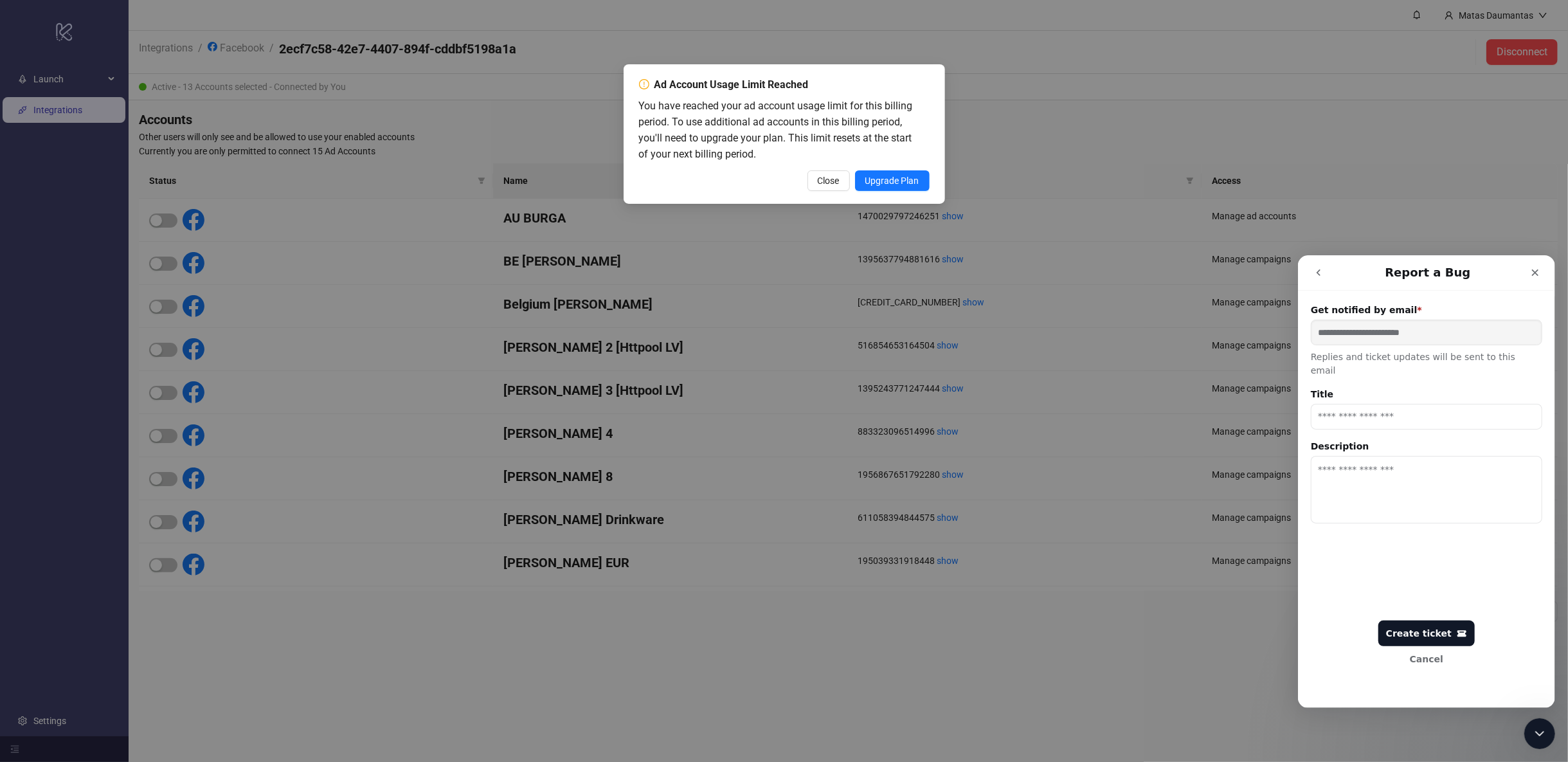
click at [1374, 406] on input "Title" at bounding box center [1426, 416] width 232 height 26
type input "*"
type input "**********"
click at [1358, 464] on textarea "Description" at bounding box center [1426, 488] width 232 height 67
drag, startPoint x: 803, startPoint y: 83, endPoint x: 657, endPoint y: 82, distance: 146.0
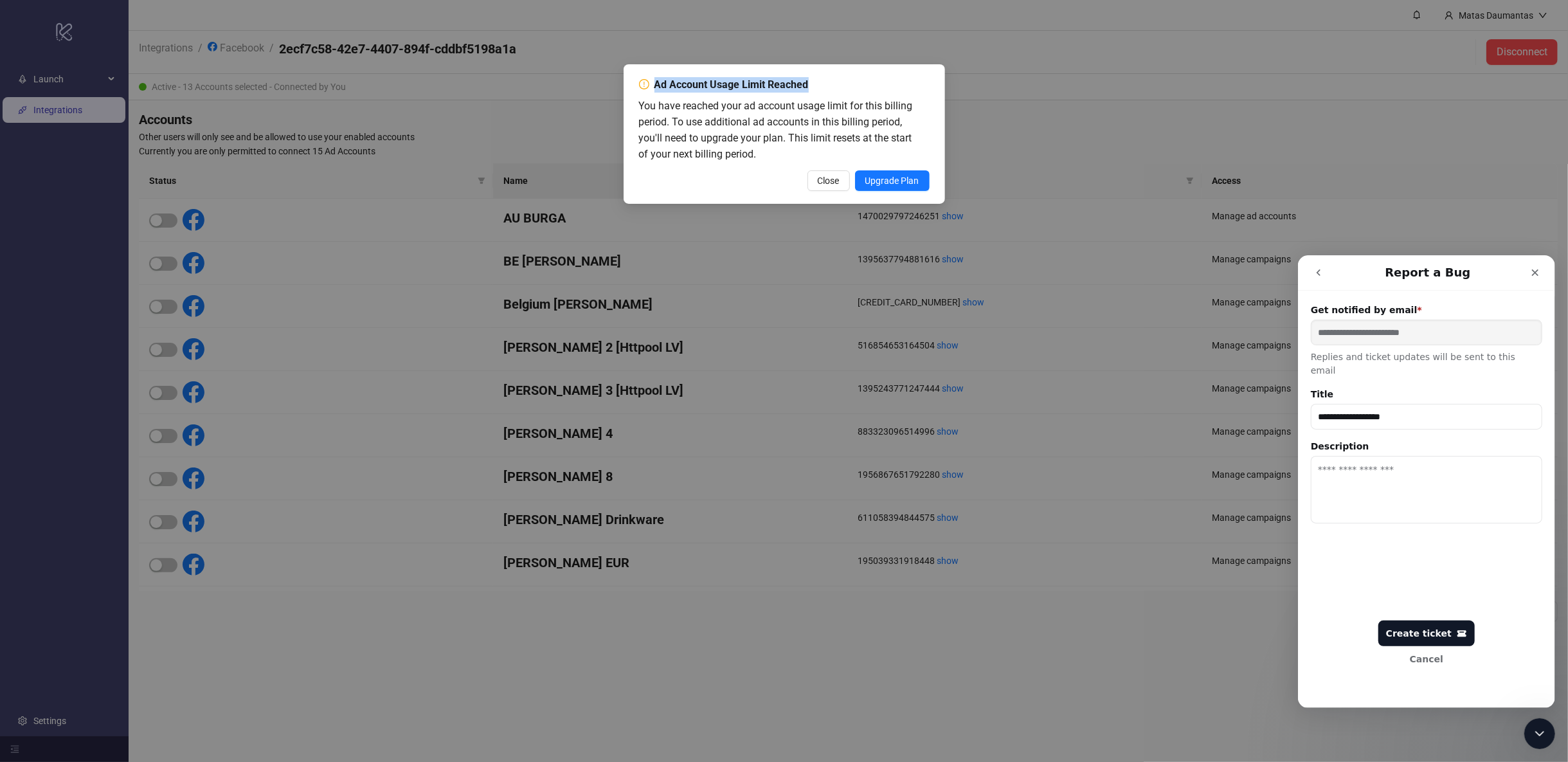
click at [657, 82] on span "Ad Account Usage Limit Reached" at bounding box center [780, 85] width 283 height 15
drag, startPoint x: 1415, startPoint y: 400, endPoint x: 1198, endPoint y: 396, distance: 217.0
click at [1297, 396] on html "**********" at bounding box center [1425, 481] width 257 height 453
click at [1373, 403] on input "Title" at bounding box center [1426, 416] width 232 height 26
click at [822, 57] on div "Ad Account Usage Limit Reached You have reached your ad account usage limit for…" at bounding box center [784, 381] width 1568 height 762
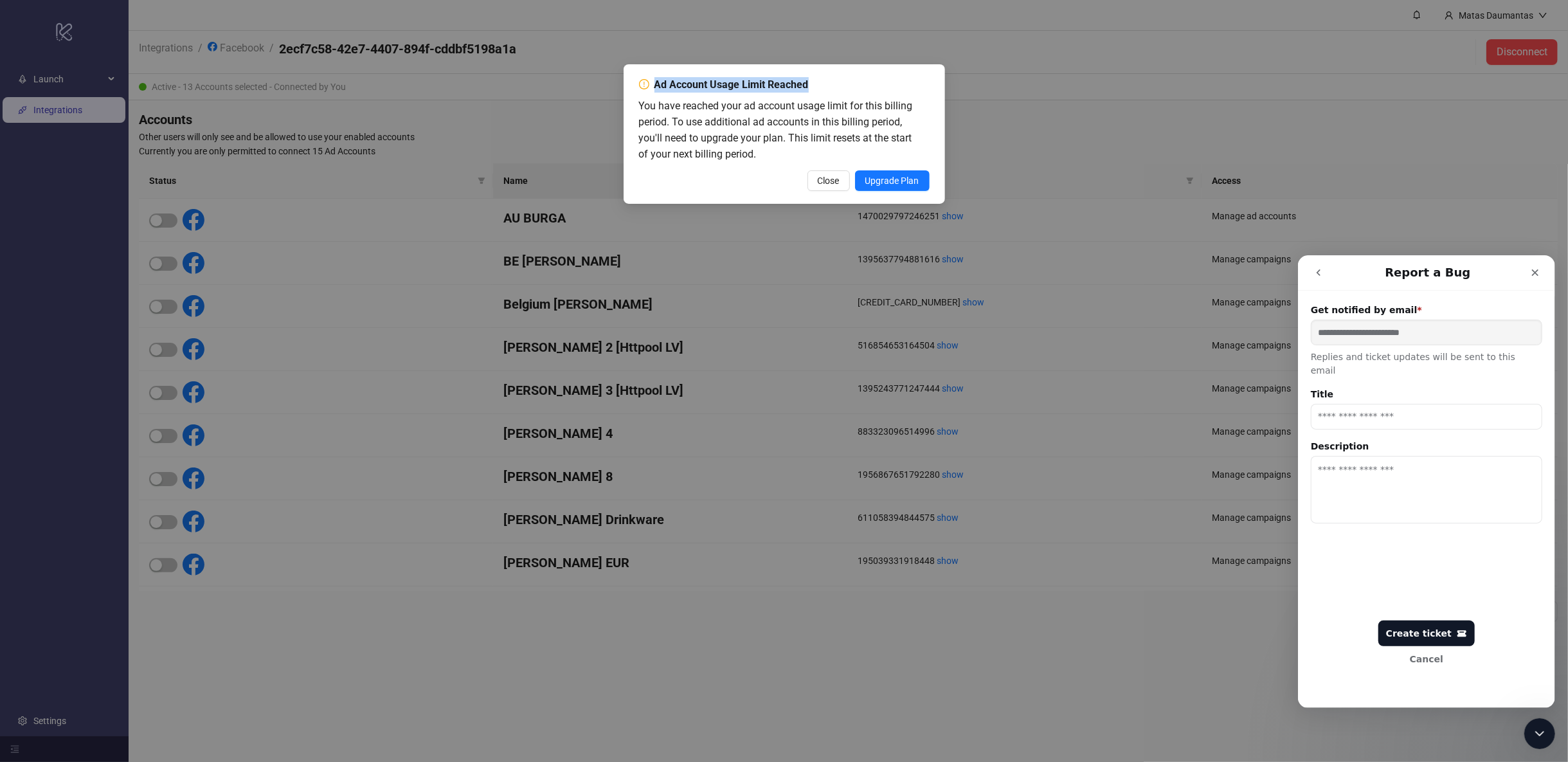
drag, startPoint x: 820, startPoint y: 86, endPoint x: 650, endPoint y: 83, distance: 170.0
click at [650, 83] on span "Ad Account Usage Limit Reached" at bounding box center [780, 85] width 283 height 15
copy div "Ad Account Usage Limit Reached"
click at [1416, 387] on div "Title" at bounding box center [1426, 408] width 232 height 42
click at [1405, 403] on input "Title" at bounding box center [1426, 416] width 232 height 26
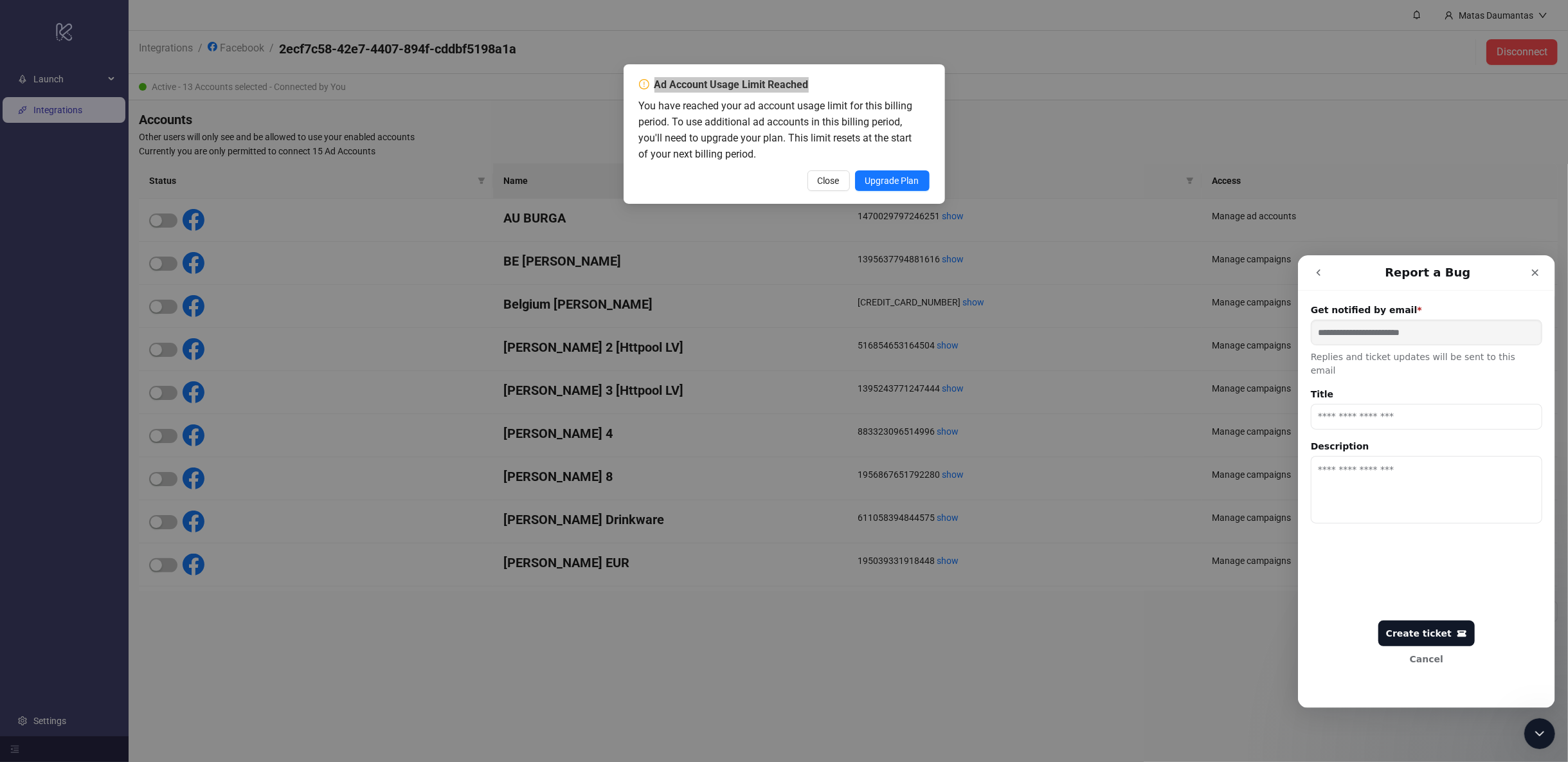
paste input "**********"
type input "**********"
click at [1325, 461] on textarea "Description" at bounding box center [1426, 488] width 232 height 67
click at [1335, 455] on textarea "Description" at bounding box center [1426, 488] width 232 height 67
click at [1528, 485] on textarea "**********" at bounding box center [1426, 488] width 232 height 67
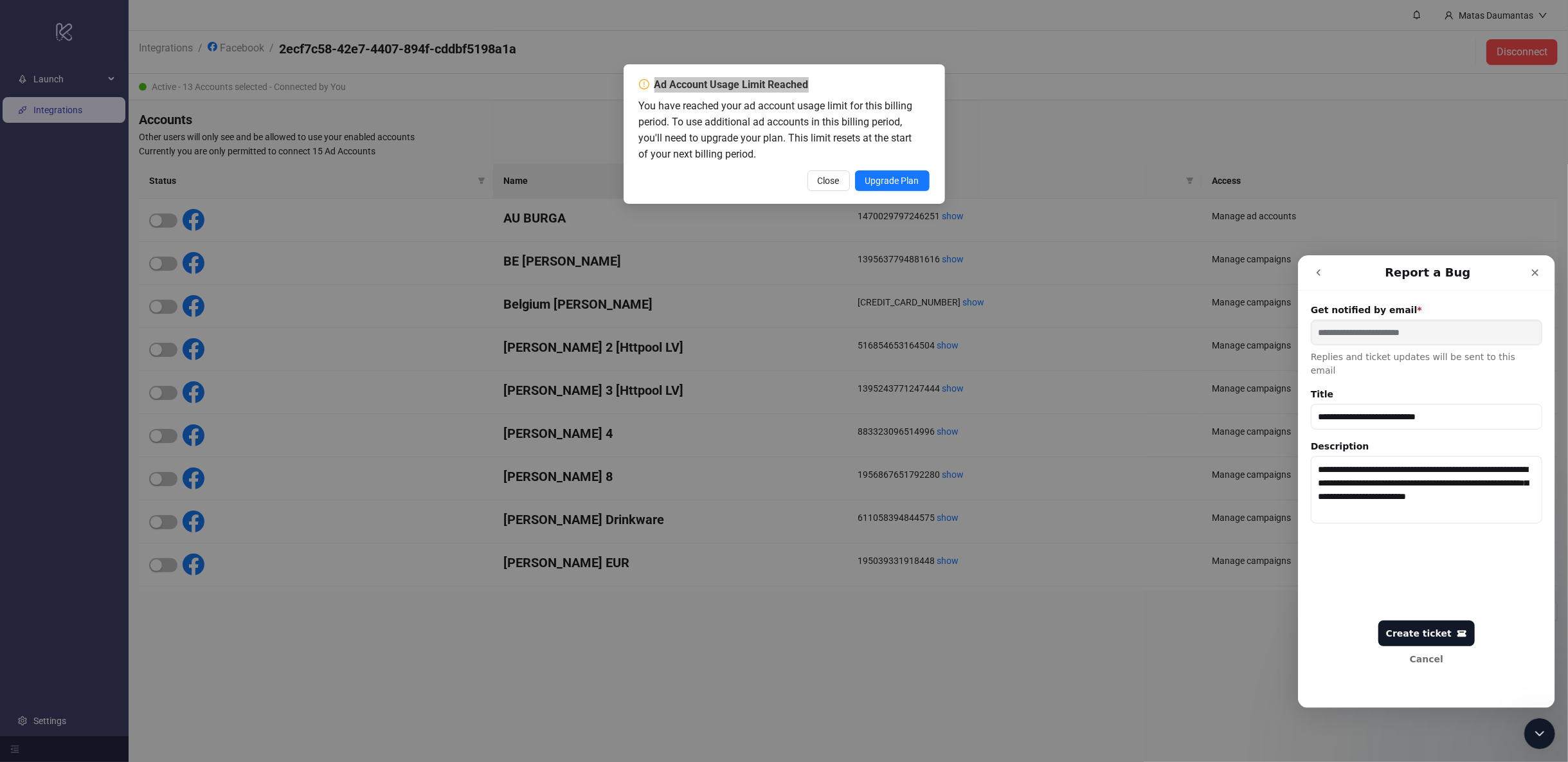
click at [1522, 455] on textarea "**********" at bounding box center [1426, 488] width 232 height 67
click at [1534, 455] on textarea "**********" at bounding box center [1426, 488] width 232 height 67
click at [1331, 468] on textarea "**********" at bounding box center [1426, 488] width 232 height 67
click at [1412, 496] on textarea "**********" at bounding box center [1426, 488] width 232 height 67
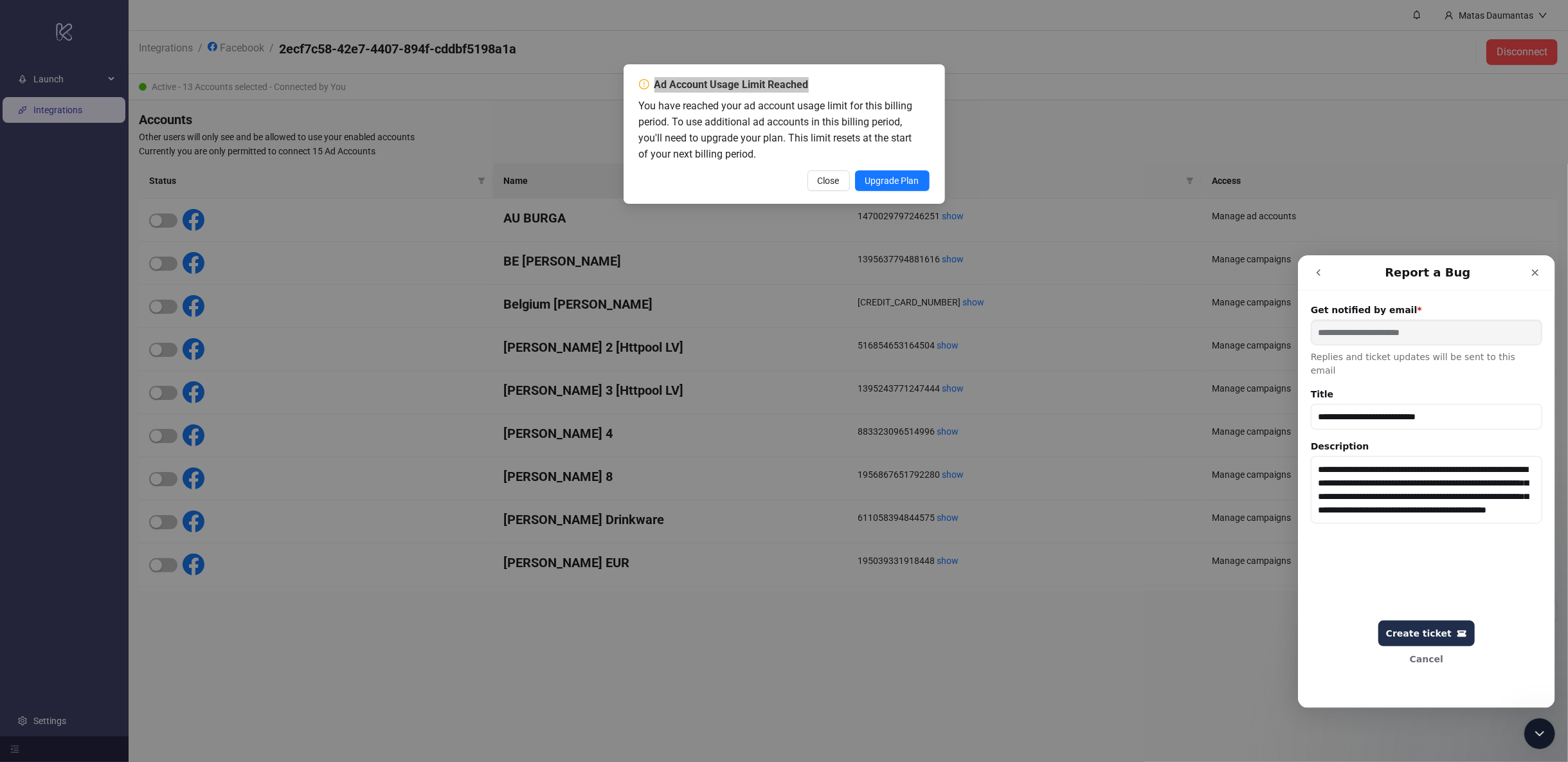
type textarea "**********"
click at [1426, 631] on div "Create ticket" at bounding box center [1425, 633] width 81 height 11
